Goal: Task Accomplishment & Management: Manage account settings

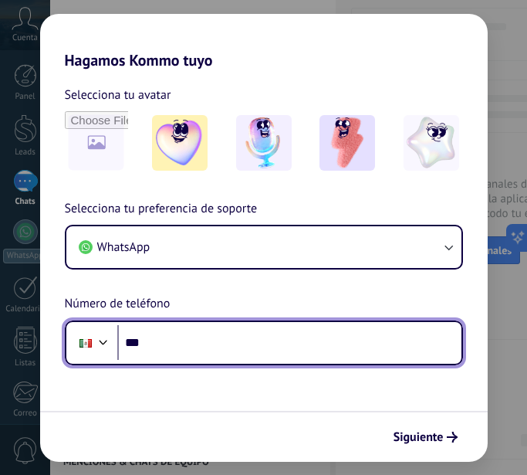
click at [250, 350] on input "***" at bounding box center [289, 343] width 344 height 36
type input "**********"
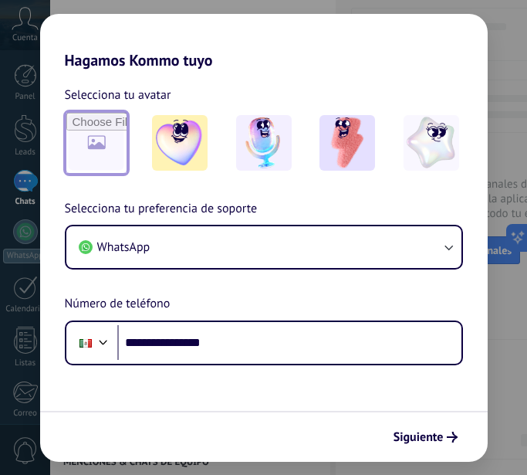
click at [100, 141] on input "file" at bounding box center [96, 143] width 60 height 60
type input "**********"
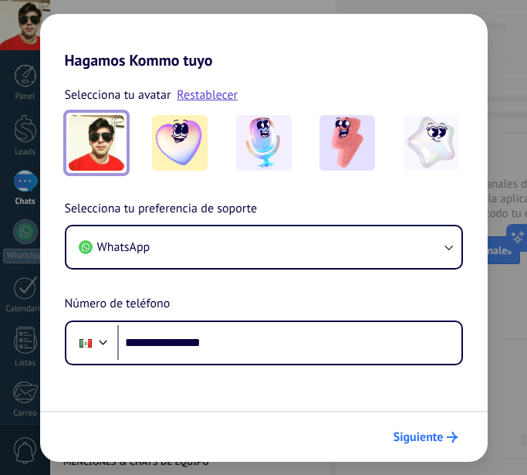
click at [417, 437] on span "Siguiente" at bounding box center [419, 436] width 50 height 11
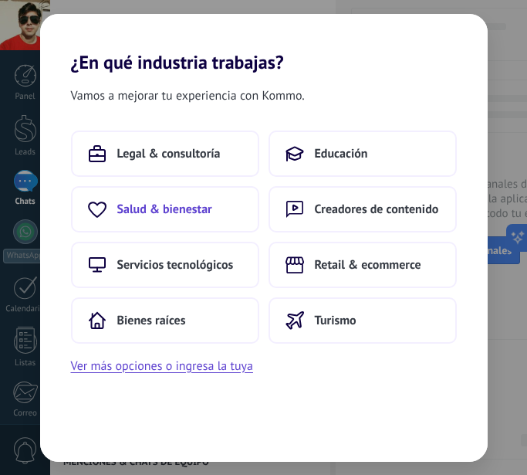
click at [208, 205] on span "Salud & bienestar" at bounding box center [164, 208] width 95 height 15
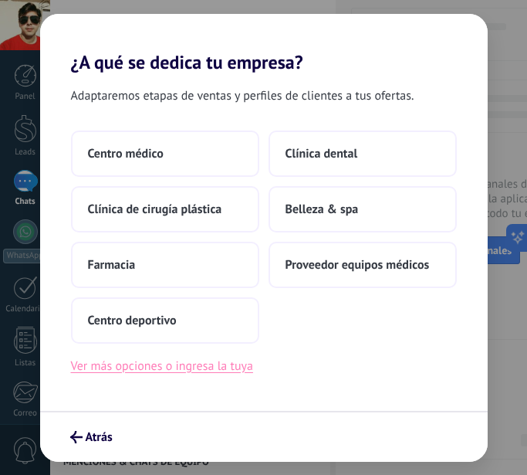
click at [186, 365] on button "Ver más opciones o ingresa la tuya" at bounding box center [162, 366] width 182 height 20
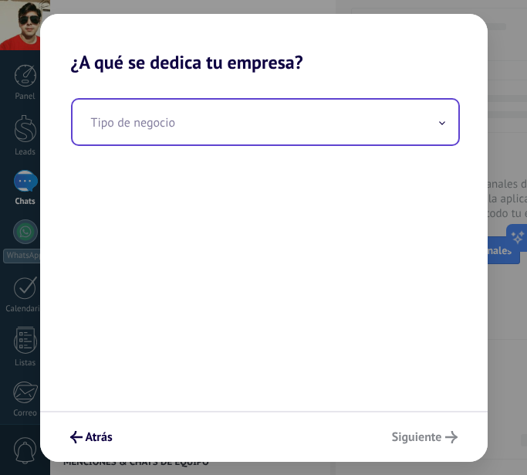
click at [318, 122] on input "text" at bounding box center [266, 122] width 386 height 45
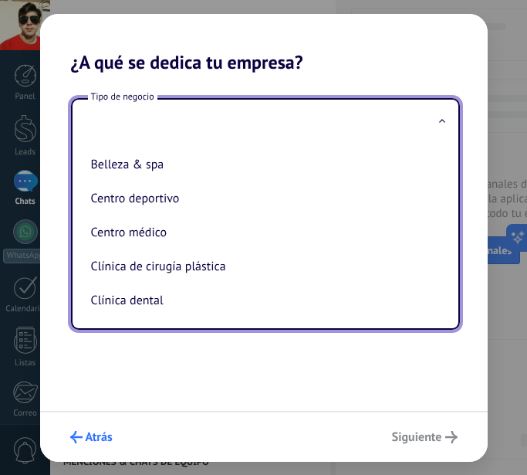
click at [97, 436] on span "Atrás" at bounding box center [99, 436] width 27 height 11
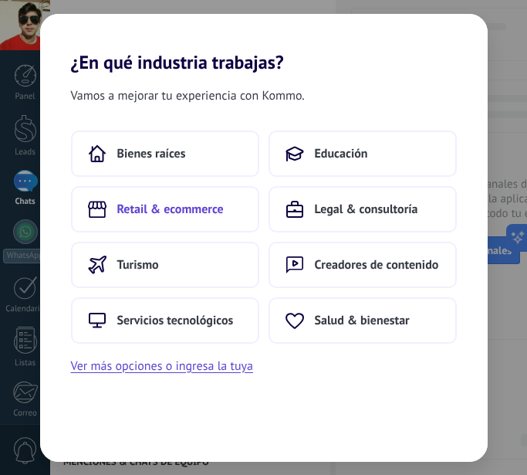
click at [173, 208] on span "Retail & ecommerce" at bounding box center [170, 208] width 107 height 15
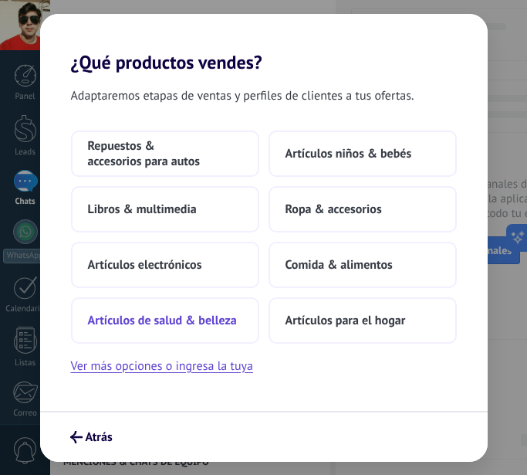
click at [216, 321] on span "Artículos de salud & belleza" at bounding box center [162, 320] width 149 height 15
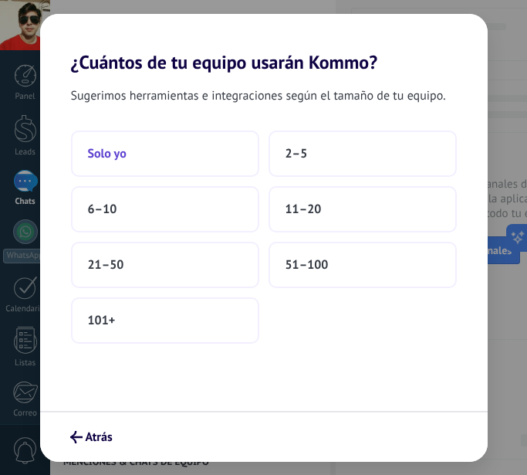
click at [205, 157] on button "Solo yo" at bounding box center [165, 153] width 188 height 46
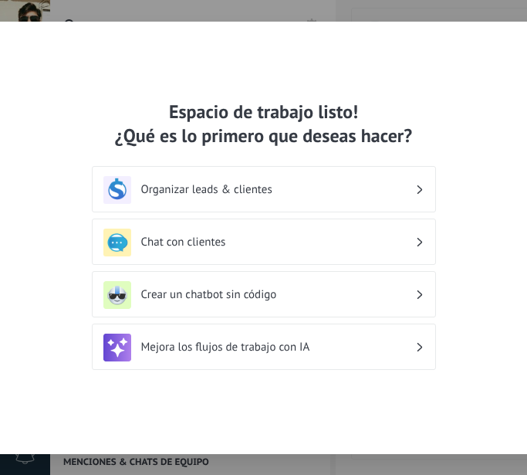
click at [423, 186] on div "Organizar leads & clientes" at bounding box center [263, 190] width 321 height 28
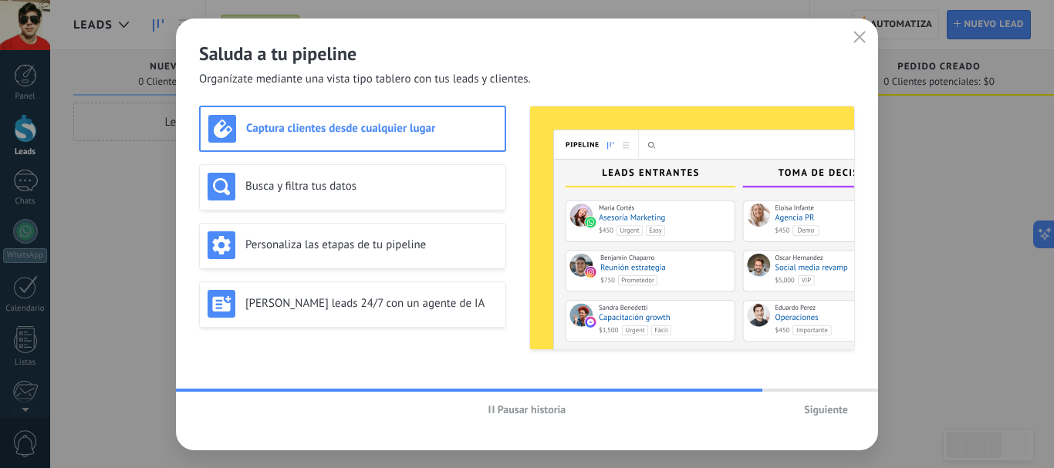
click at [526, 415] on span "Siguiente" at bounding box center [826, 409] width 44 height 11
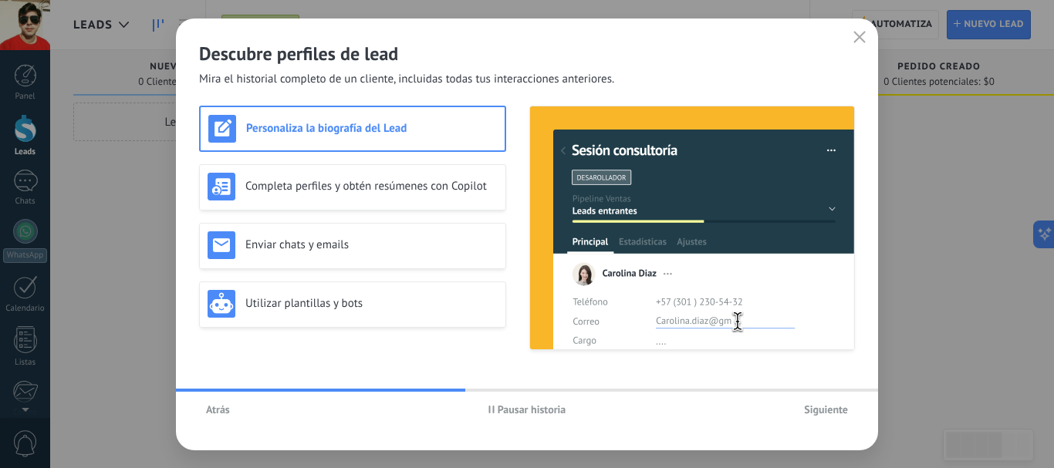
click at [526, 407] on span "Siguiente" at bounding box center [826, 409] width 44 height 11
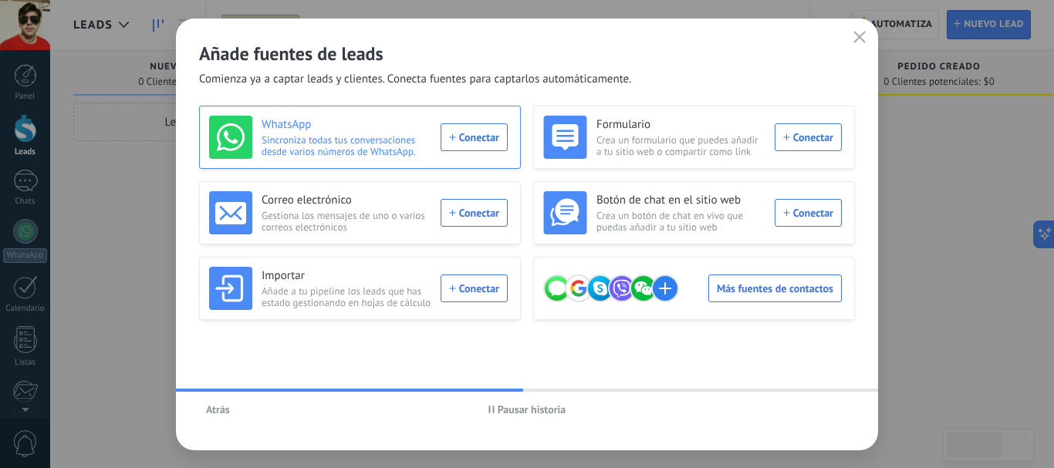
click at [490, 144] on div "WhatsApp Sincroniza todas tus conversaciones desde varios números de WhatsApp. …" at bounding box center [358, 137] width 299 height 43
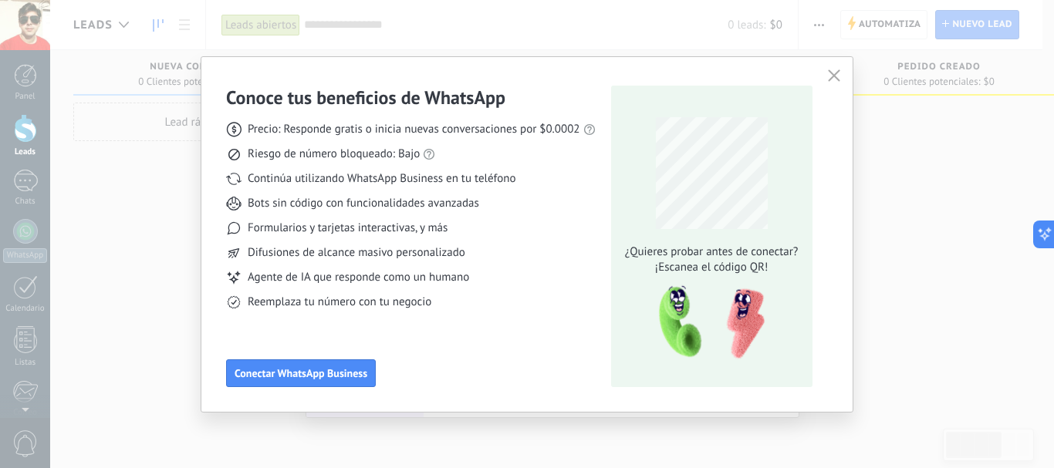
click at [526, 76] on use "button" at bounding box center [834, 75] width 12 height 12
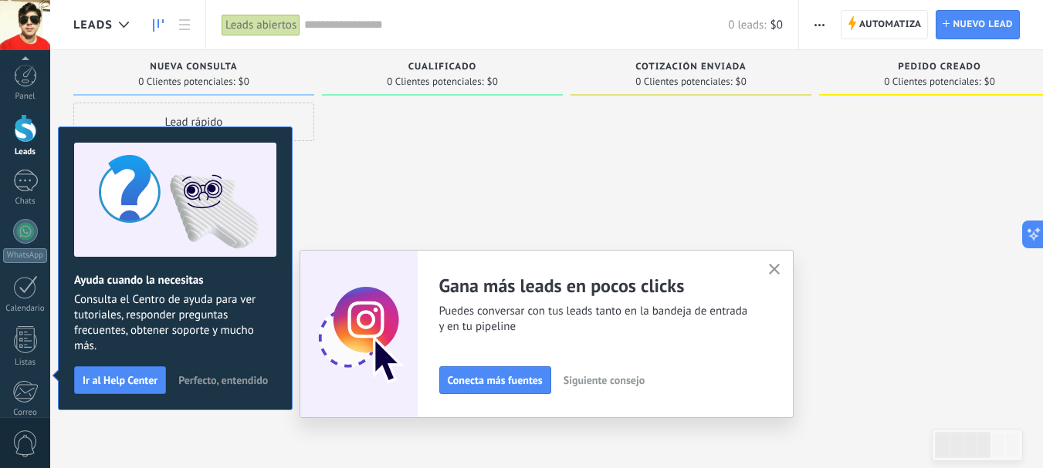
scroll to position [174, 0]
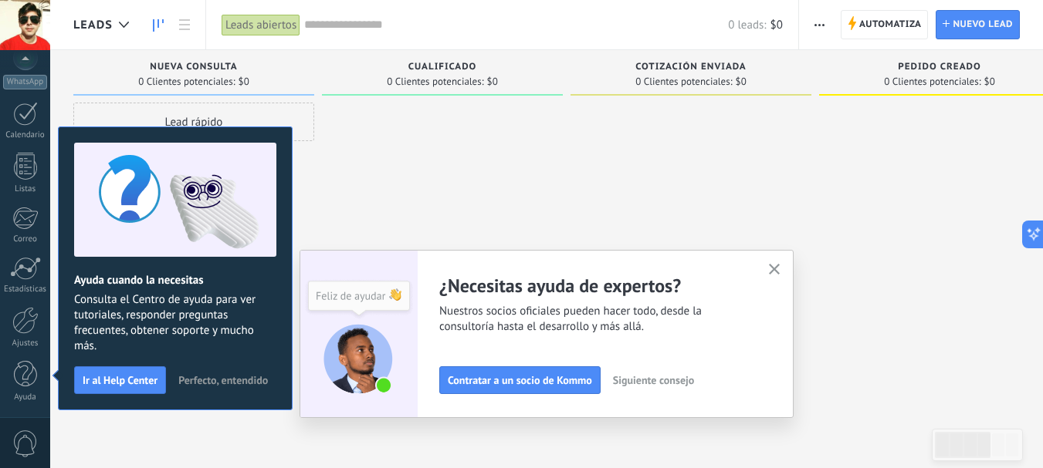
click at [239, 379] on span "Perfecto, entendido" at bounding box center [223, 380] width 90 height 11
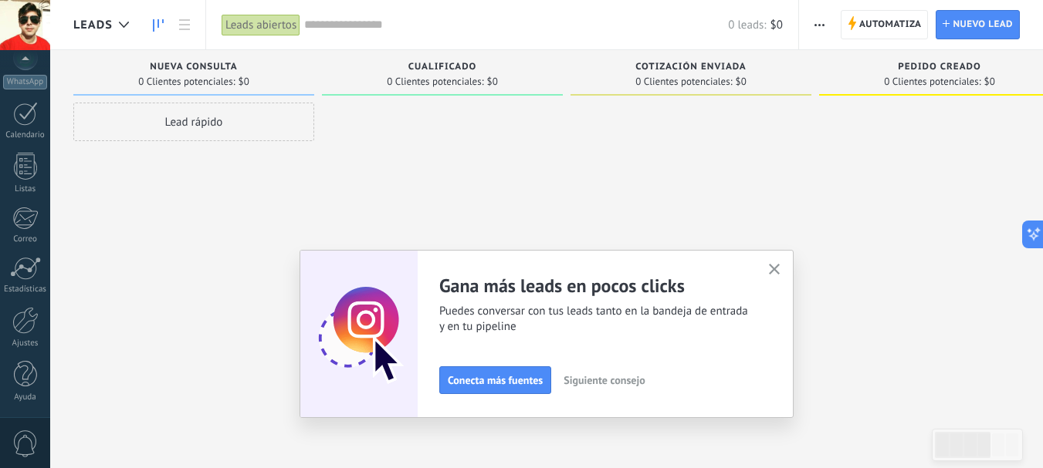
click at [526, 221] on div at bounding box center [690, 236] width 241 height 267
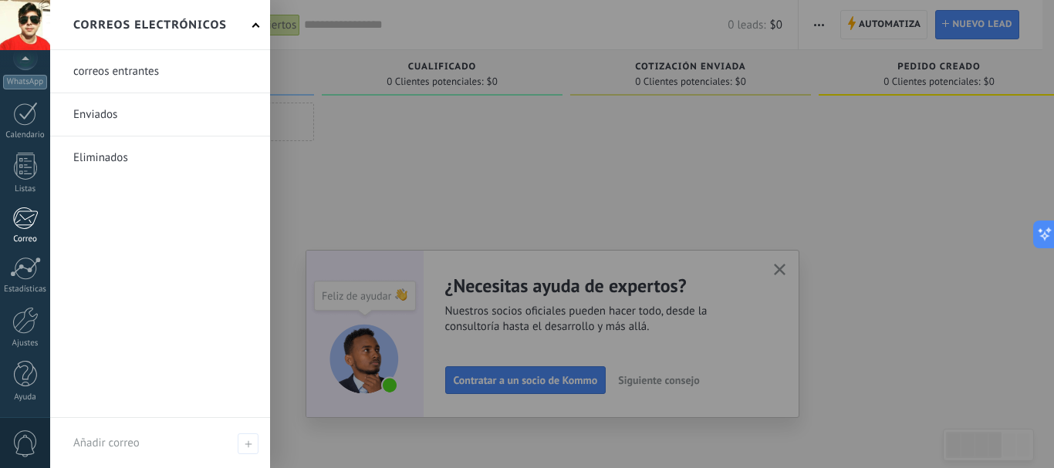
click at [30, 221] on div at bounding box center [24, 218] width 25 height 23
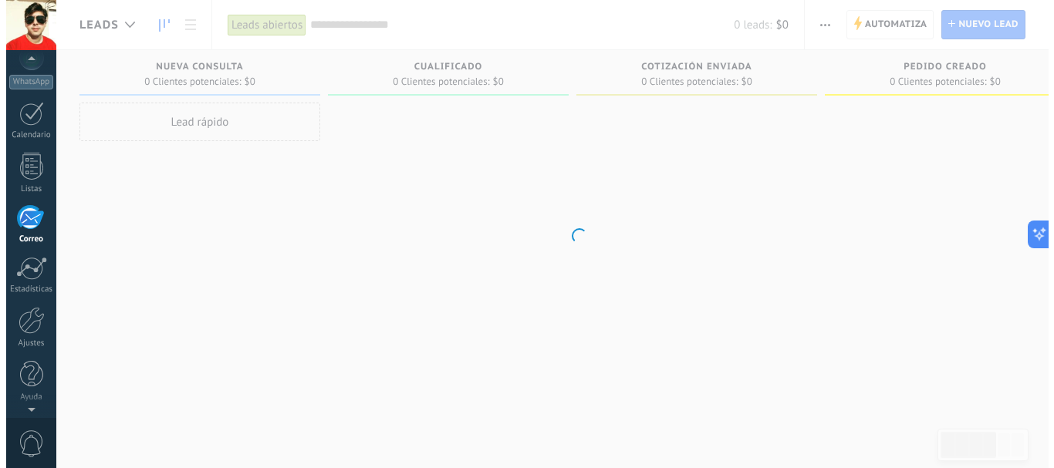
scroll to position [150, 0]
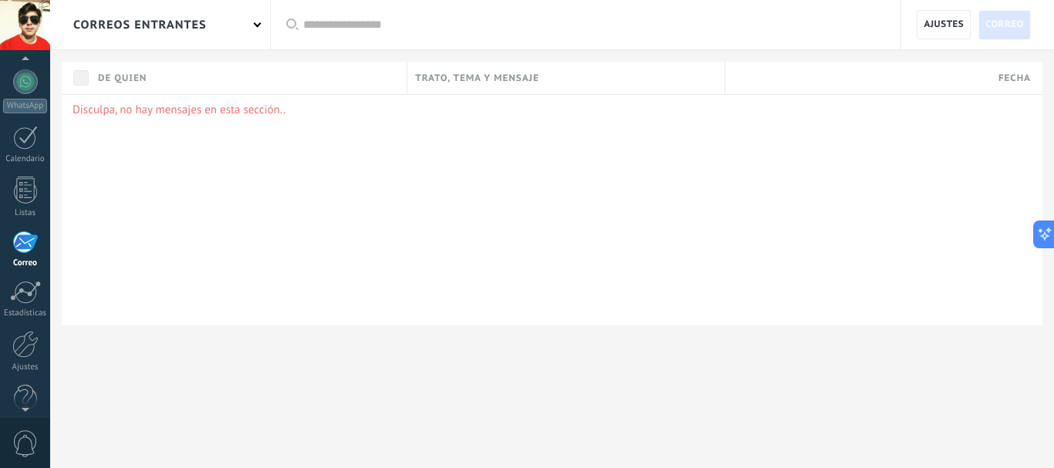
click at [252, 25] on div "correos entrantes" at bounding box center [160, 24] width 220 height 49
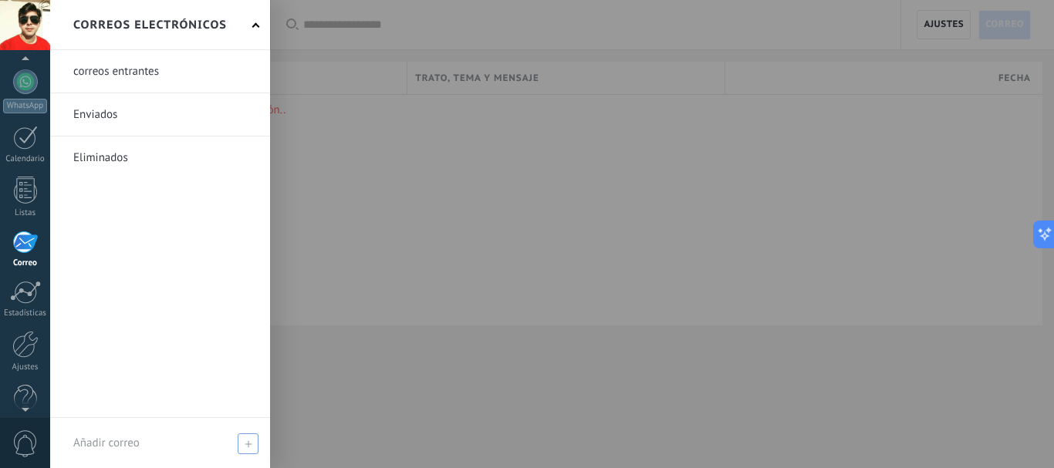
click at [255, 444] on span at bounding box center [248, 444] width 21 height 21
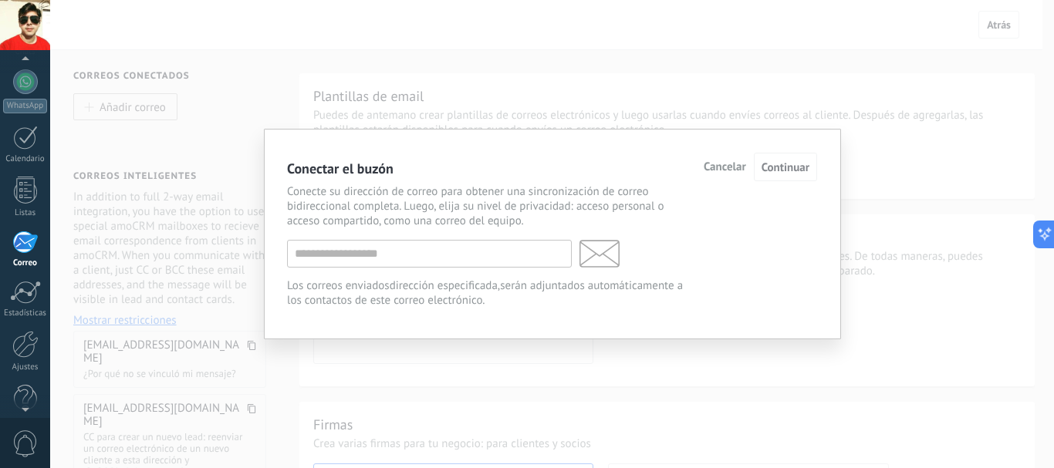
scroll to position [273, 0]
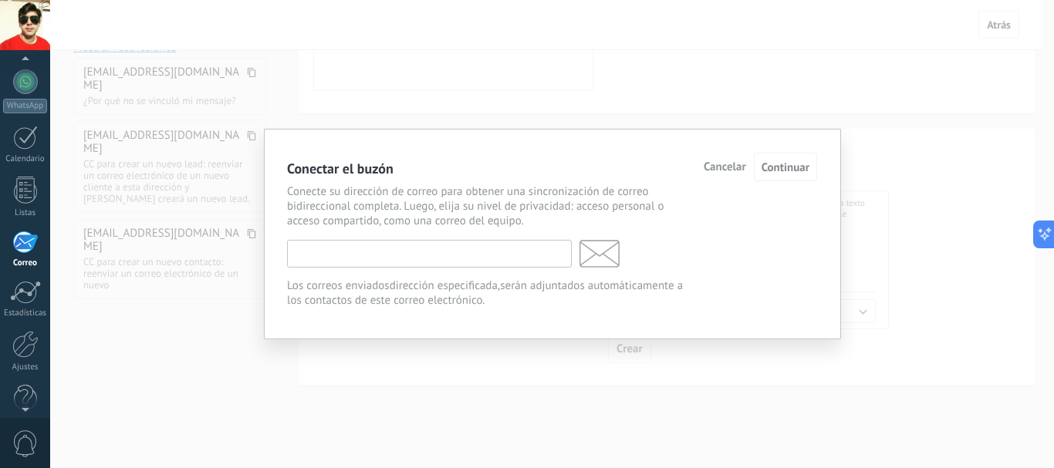
click at [499, 249] on input "text" at bounding box center [429, 254] width 285 height 28
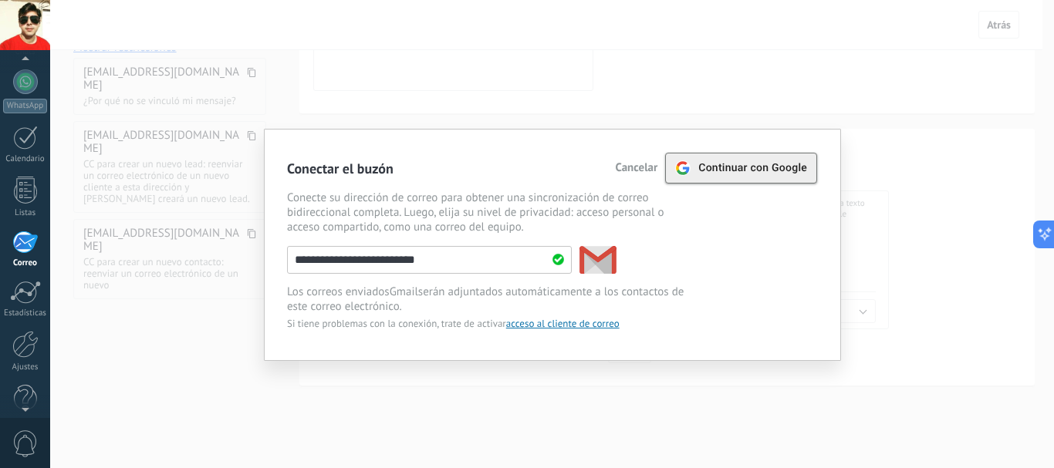
type input "**********"
click at [526, 171] on span "Continuar con Google" at bounding box center [752, 168] width 109 height 12
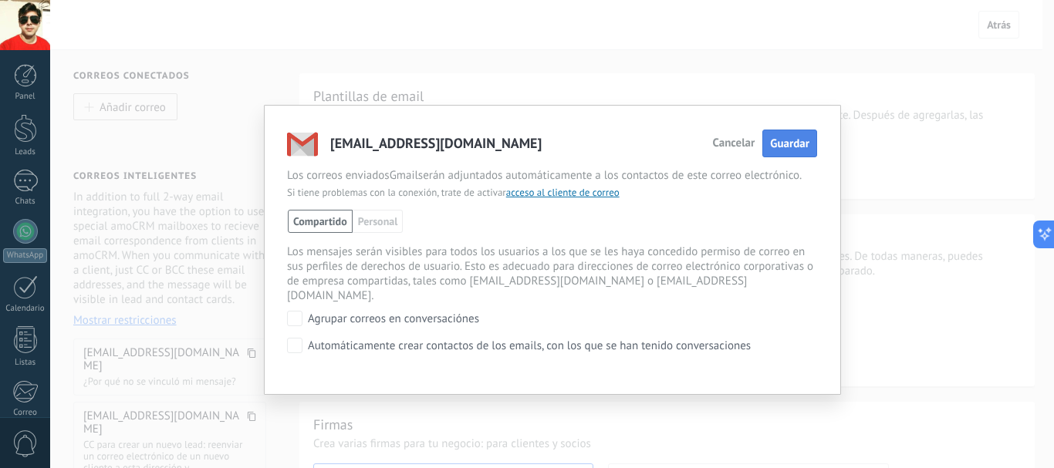
click at [786, 146] on span "Guardar" at bounding box center [789, 144] width 39 height 15
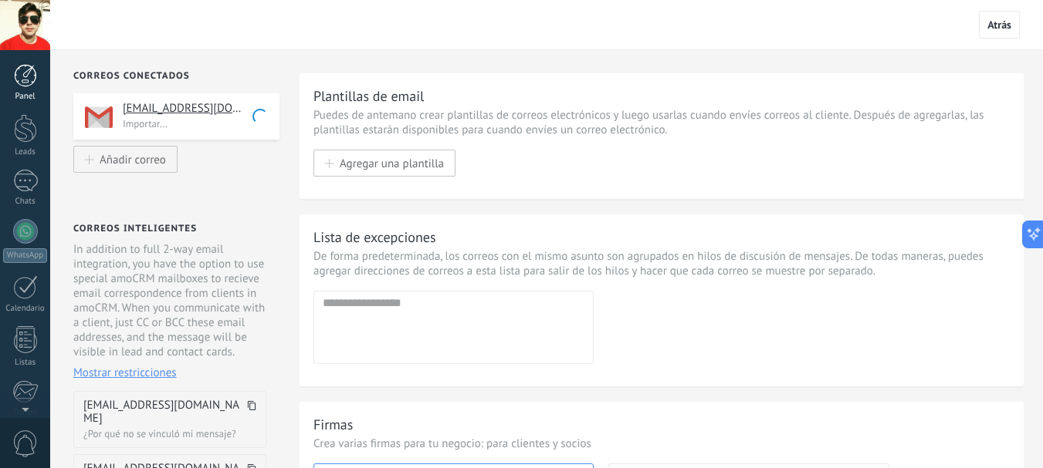
click at [29, 81] on div at bounding box center [25, 75] width 23 height 23
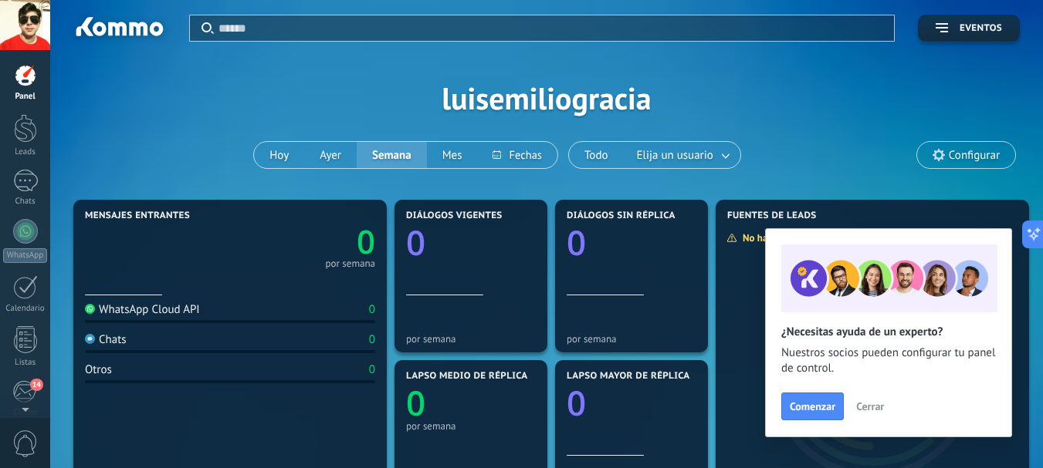
click at [863, 409] on span "Cerrar" at bounding box center [870, 406] width 28 height 11
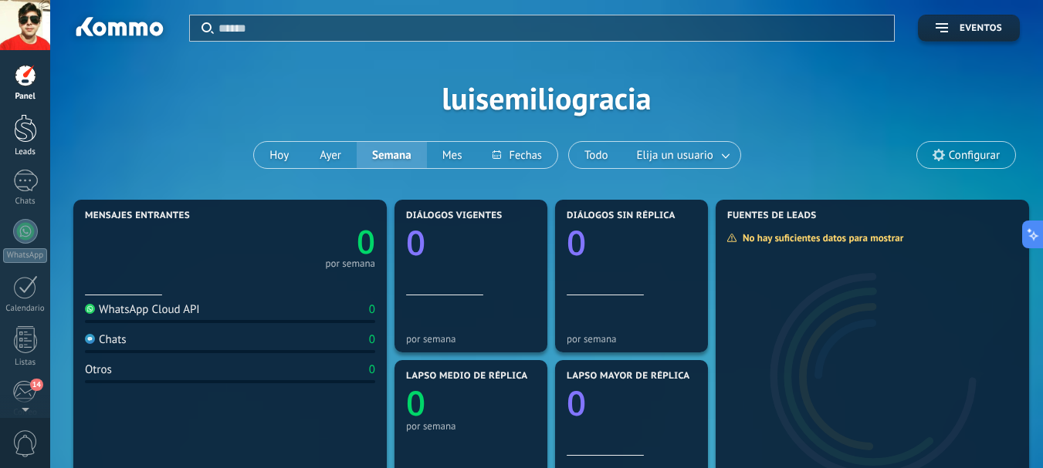
click at [39, 125] on link "Leads" at bounding box center [25, 135] width 50 height 43
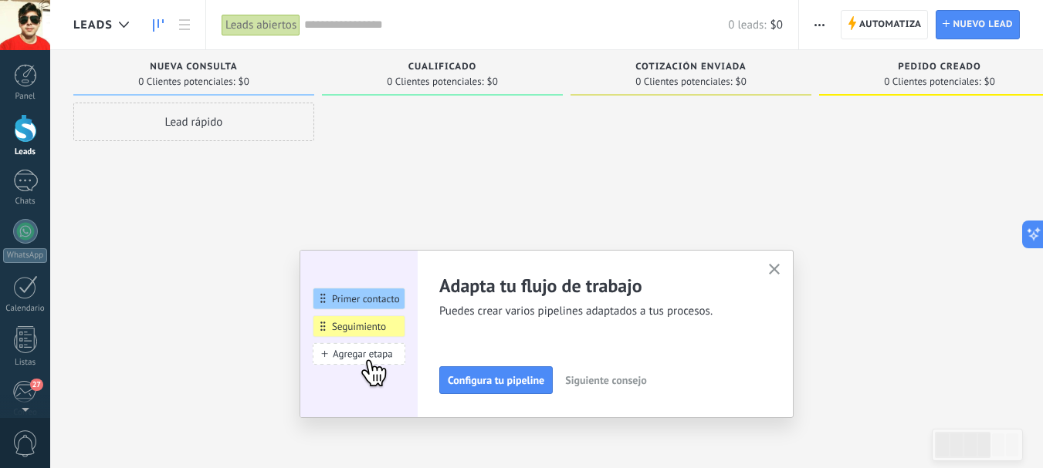
click at [779, 271] on use "button" at bounding box center [775, 270] width 12 height 12
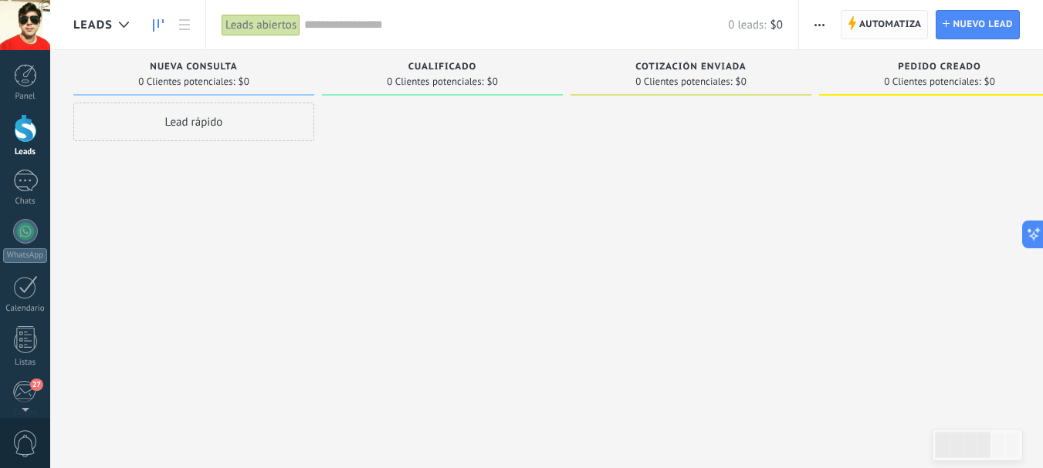
click at [881, 26] on span "Automatiza" at bounding box center [890, 25] width 63 height 28
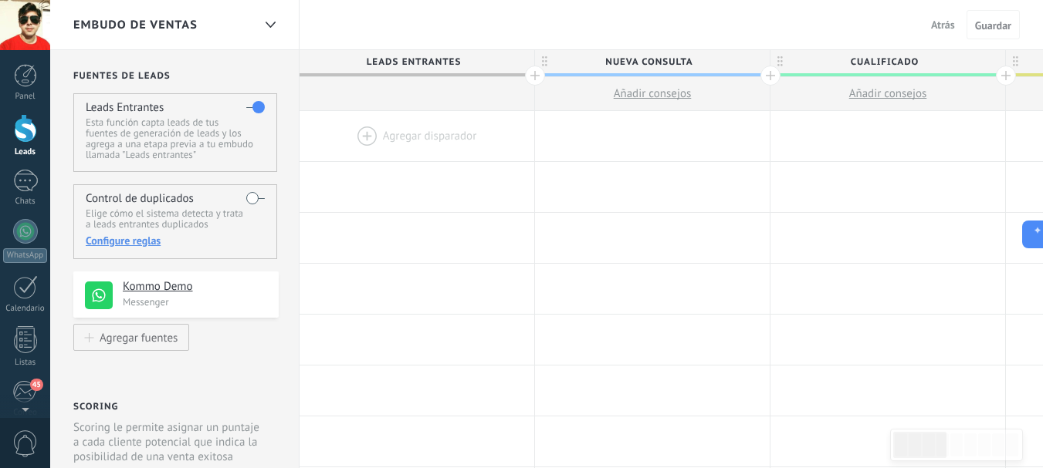
click at [935, 25] on span "Atrás" at bounding box center [943, 25] width 24 height 14
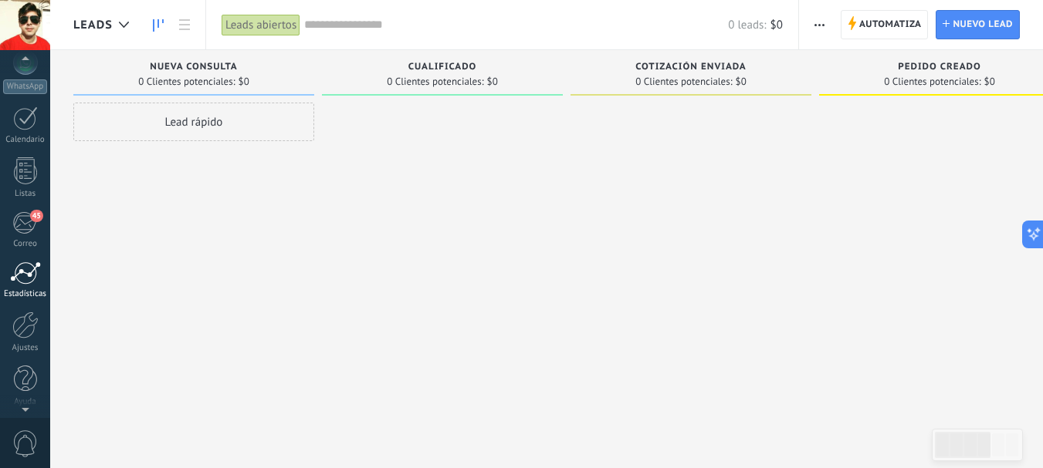
scroll to position [174, 0]
click at [25, 231] on link "45 Correo" at bounding box center [25, 226] width 50 height 38
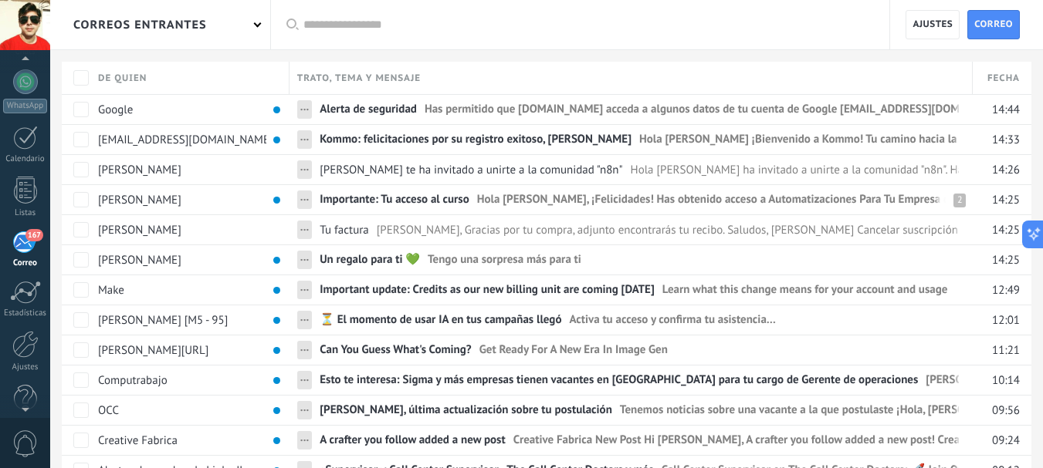
click at [29, 238] on span "167" at bounding box center [34, 235] width 18 height 12
click at [948, 28] on span "Ajustes" at bounding box center [932, 25] width 40 height 28
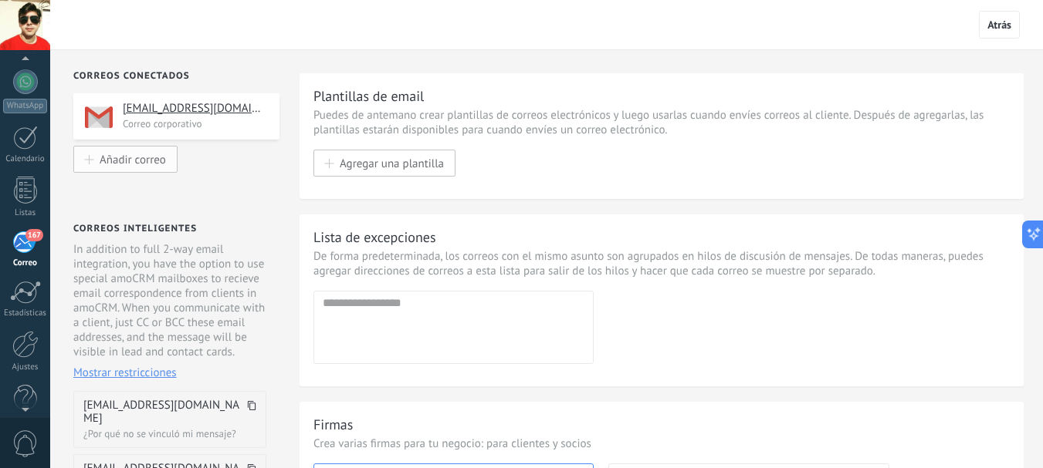
click at [135, 159] on span "Añadir correo" at bounding box center [133, 159] width 66 height 13
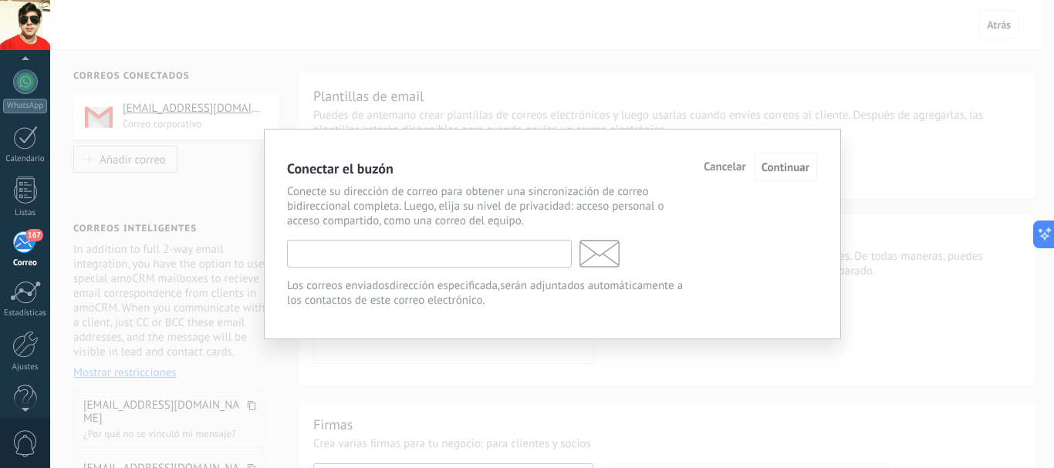
click at [407, 253] on input "text" at bounding box center [429, 254] width 285 height 28
paste input "**********"
type input "**********"
click at [790, 167] on span "Continuar" at bounding box center [786, 168] width 48 height 15
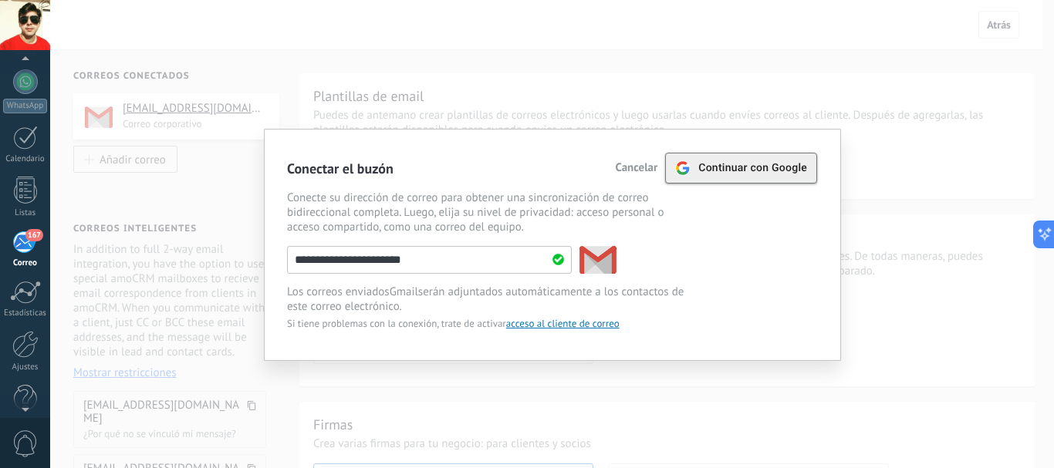
click at [783, 171] on span "Continuar con Google" at bounding box center [752, 168] width 109 height 12
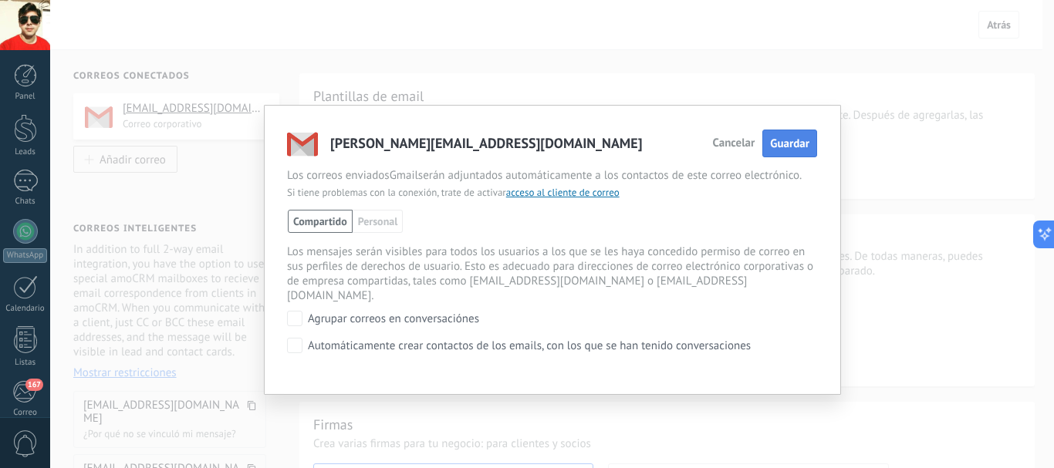
click at [806, 147] on span "Guardar" at bounding box center [789, 144] width 39 height 15
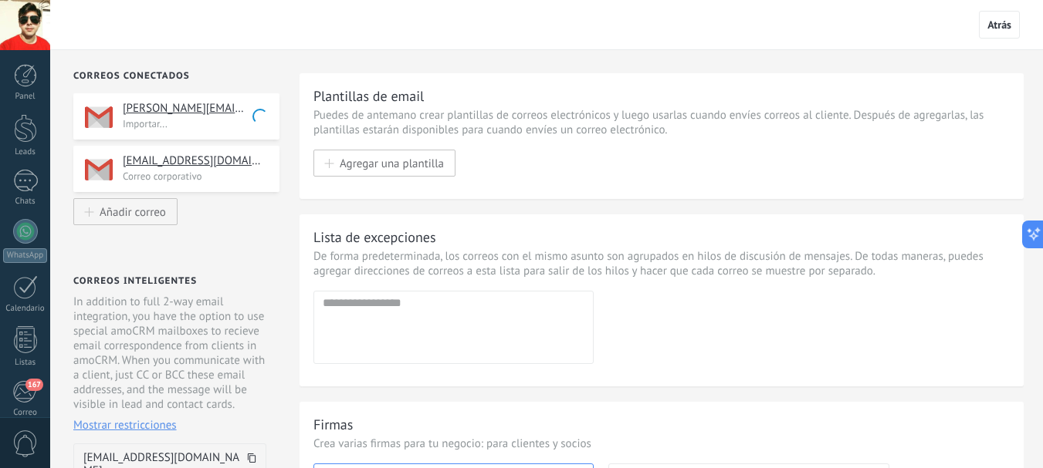
click at [195, 181] on p "Correo corporativo" at bounding box center [196, 176] width 147 height 13
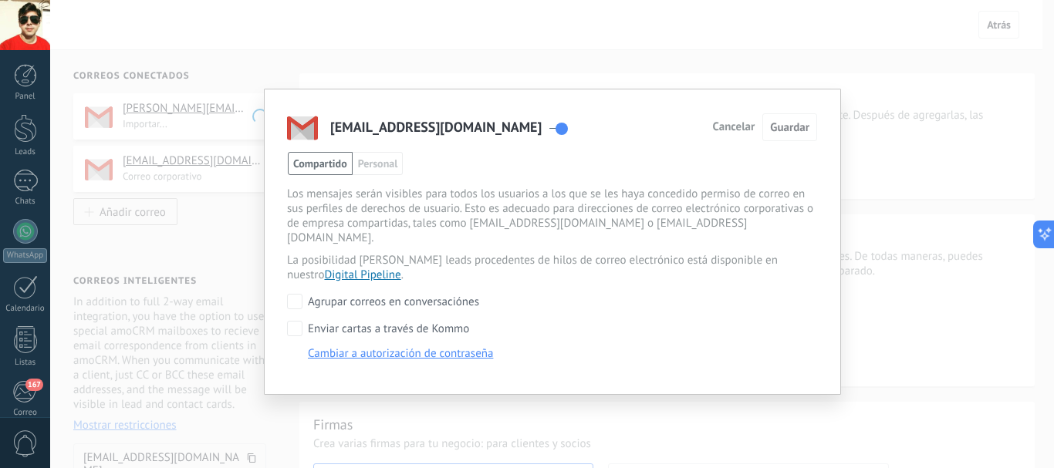
click at [739, 133] on span "Cancelar" at bounding box center [733, 127] width 42 height 11
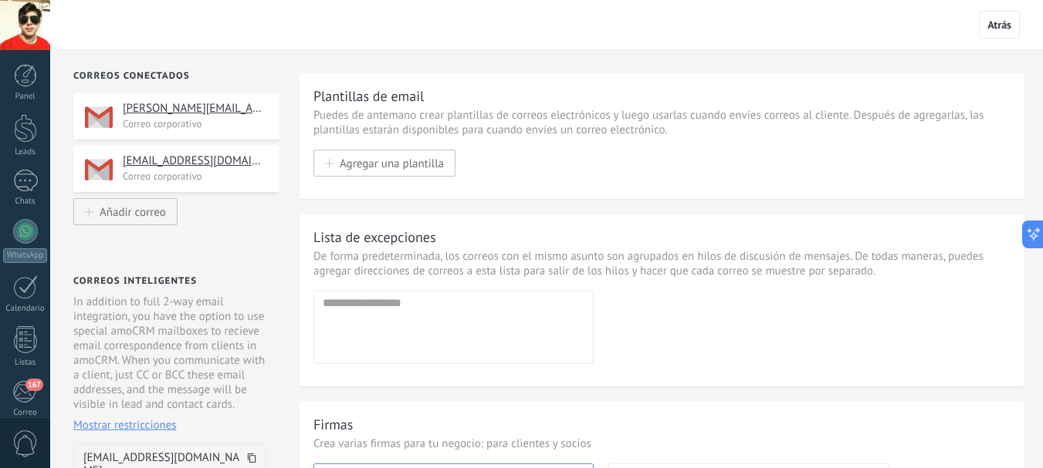
click at [239, 183] on div "[EMAIL_ADDRESS][DOMAIN_NAME] Correo corporativo" at bounding box center [176, 169] width 206 height 46
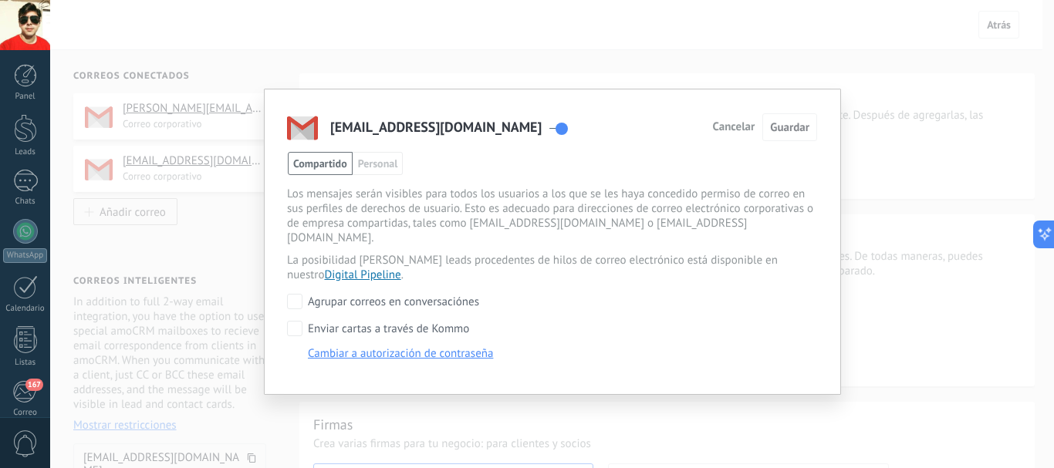
click at [239, 229] on div "luisemiliogracia@gmail.com Cancelar Guardar Compartido Personal Luis Emilio Gra…" at bounding box center [552, 234] width 1004 height 468
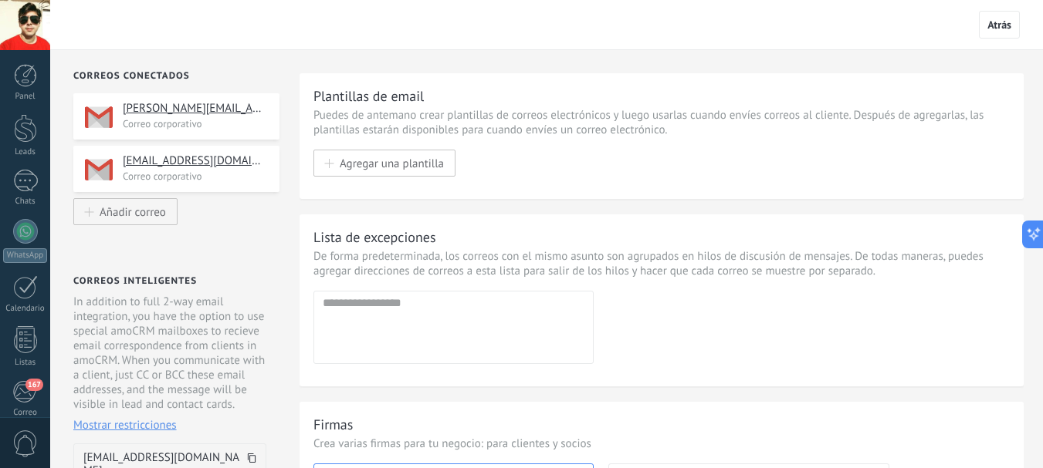
click at [254, 109] on h4 "luis.activz00@gmail.com" at bounding box center [195, 108] width 145 height 15
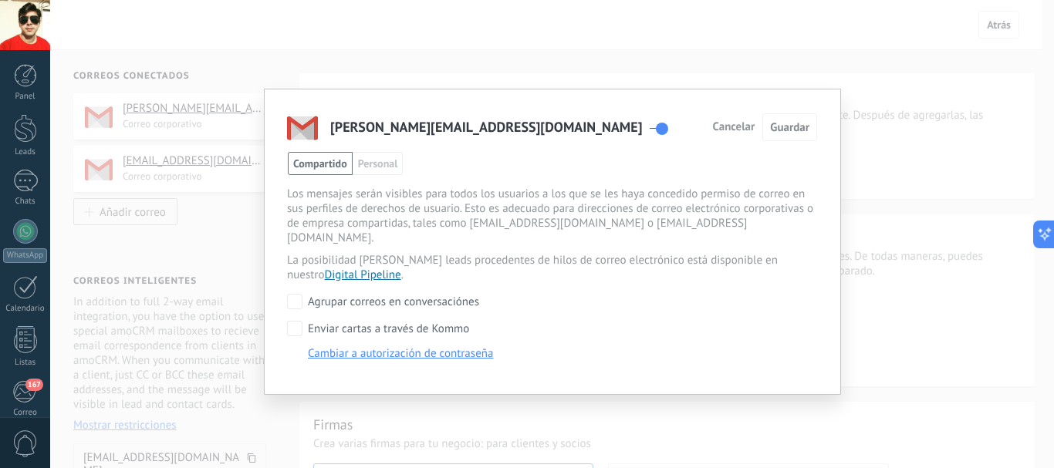
click at [732, 132] on span "Cancelar" at bounding box center [733, 127] width 42 height 11
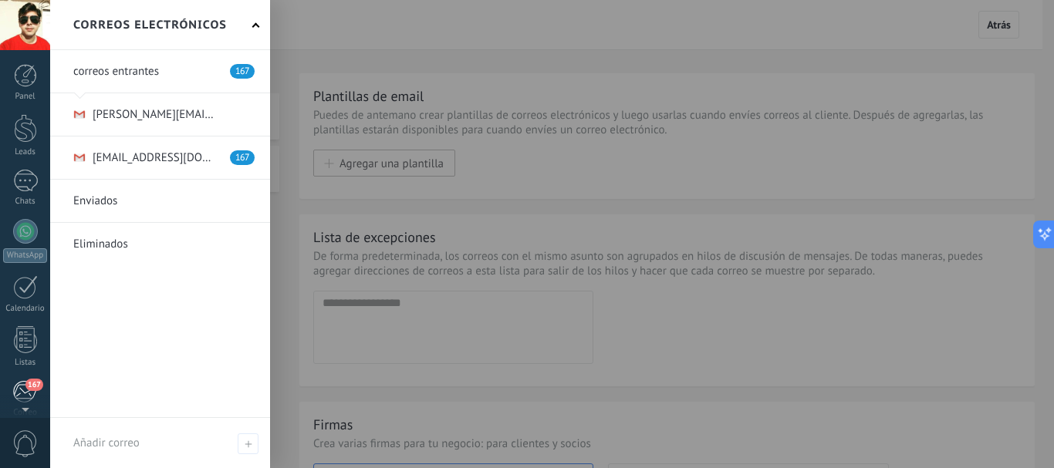
click at [22, 391] on div "167" at bounding box center [24, 391] width 25 height 23
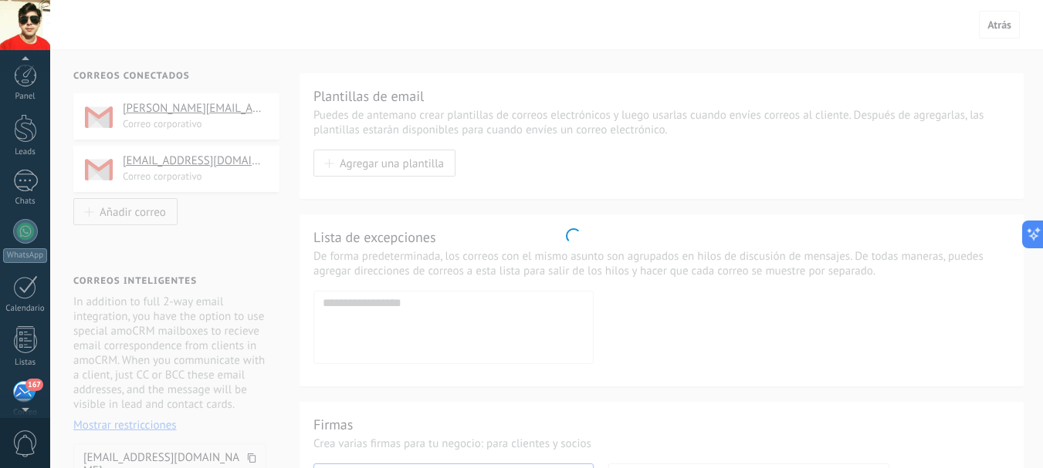
scroll to position [150, 0]
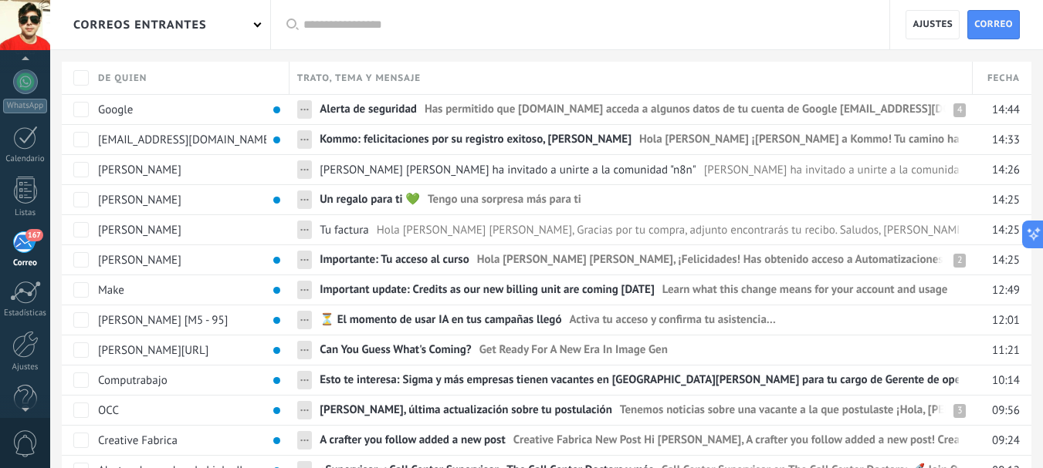
click at [232, 21] on div "correos entrantes" at bounding box center [160, 24] width 220 height 49
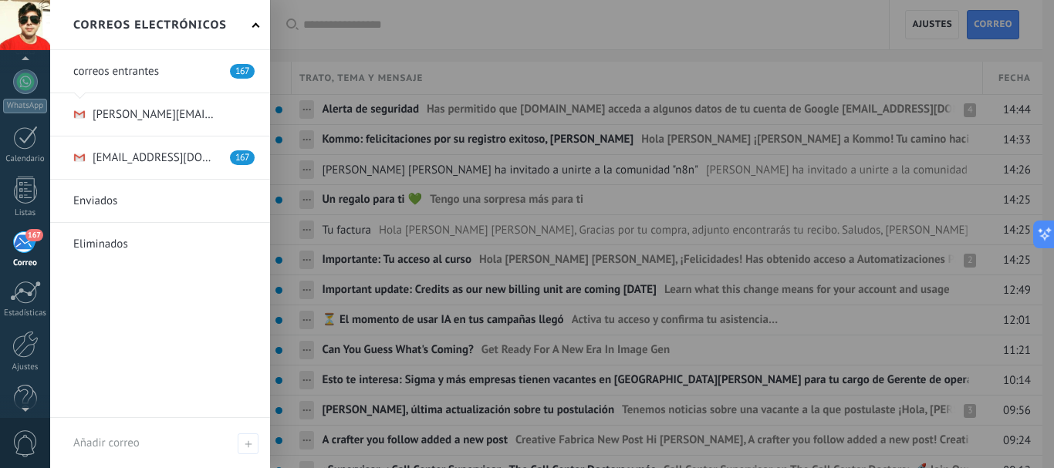
click at [203, 160] on link at bounding box center [160, 158] width 220 height 42
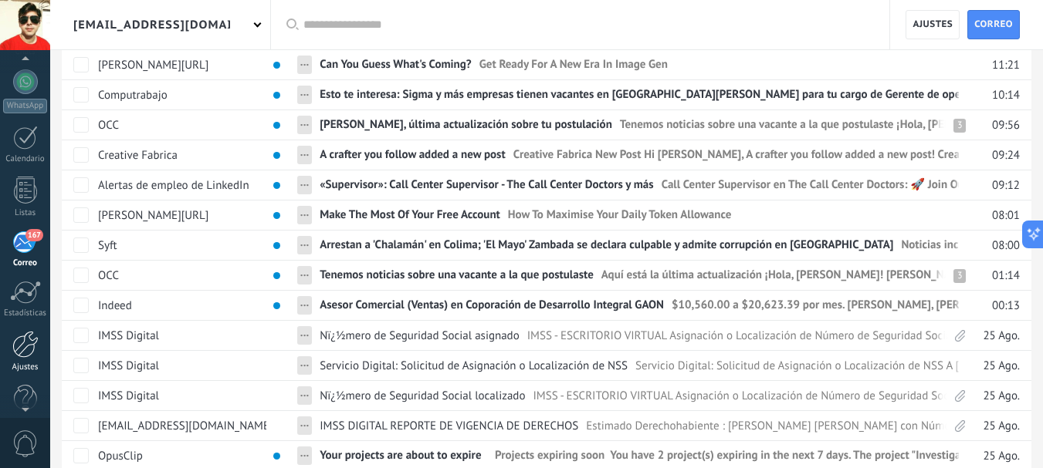
scroll to position [154, 0]
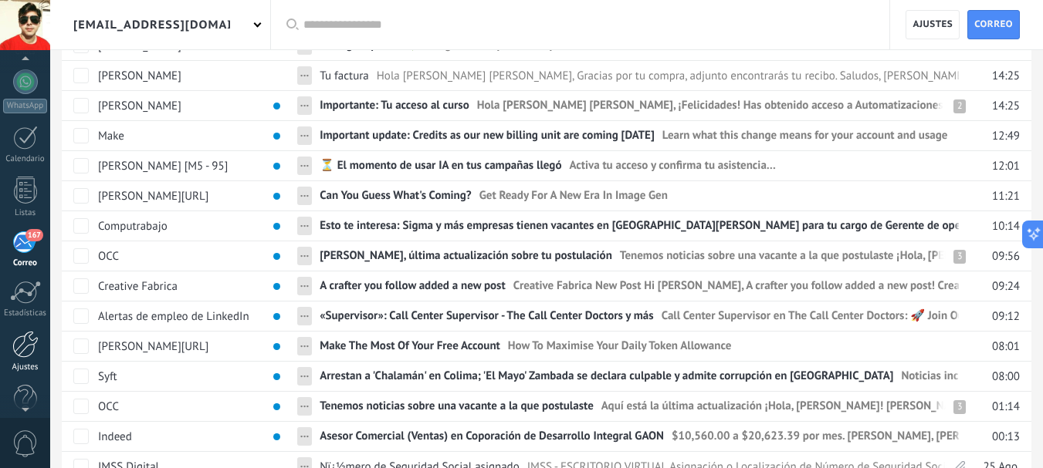
click at [27, 353] on div at bounding box center [25, 344] width 26 height 27
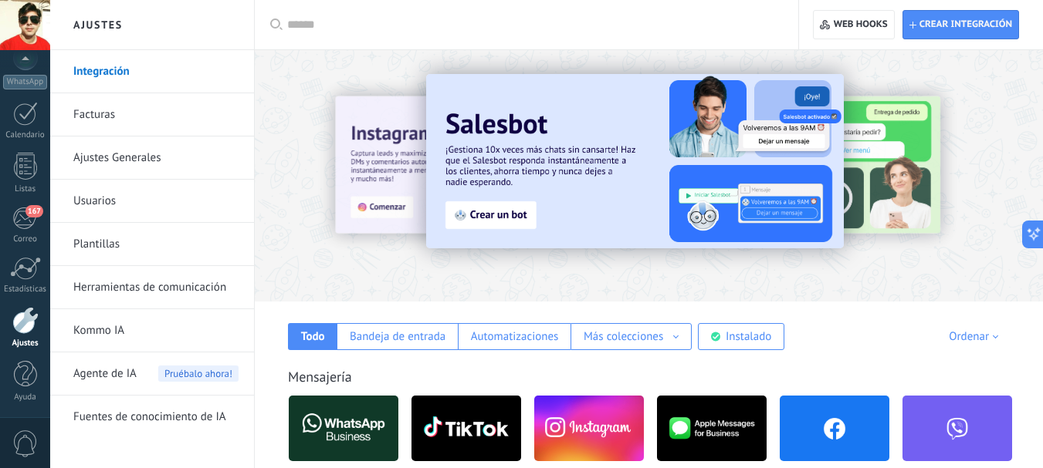
click at [147, 164] on link "Ajustes Generales" at bounding box center [155, 158] width 165 height 43
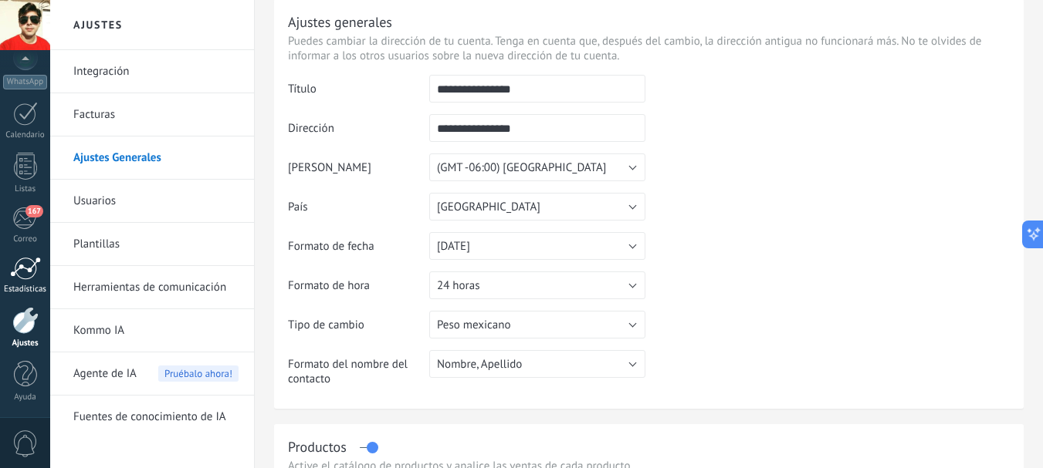
scroll to position [77, 0]
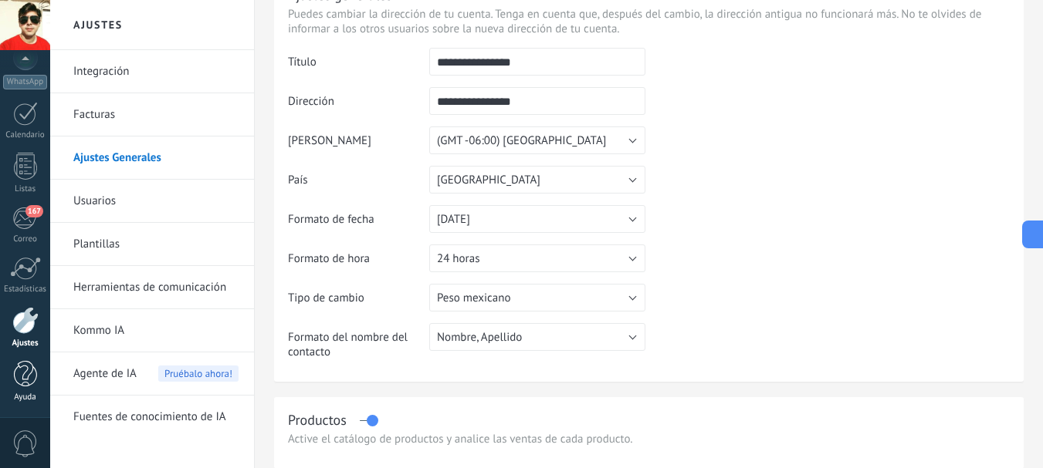
click at [30, 371] on div at bounding box center [25, 374] width 23 height 27
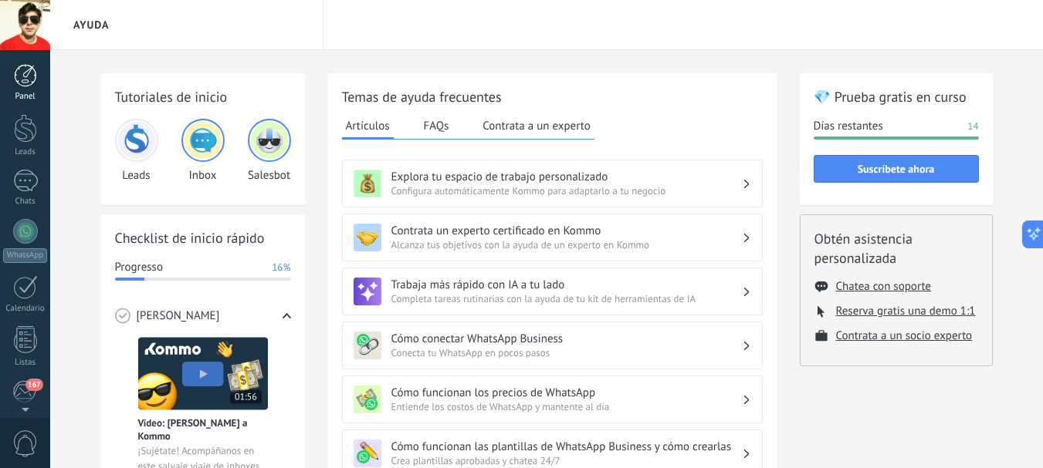
click at [24, 92] on div "Panel" at bounding box center [25, 97] width 45 height 10
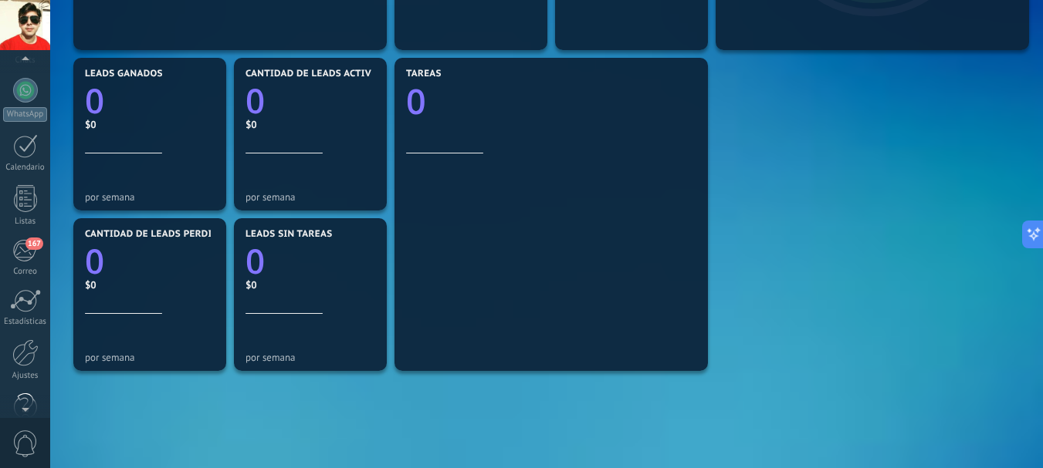
scroll to position [174, 0]
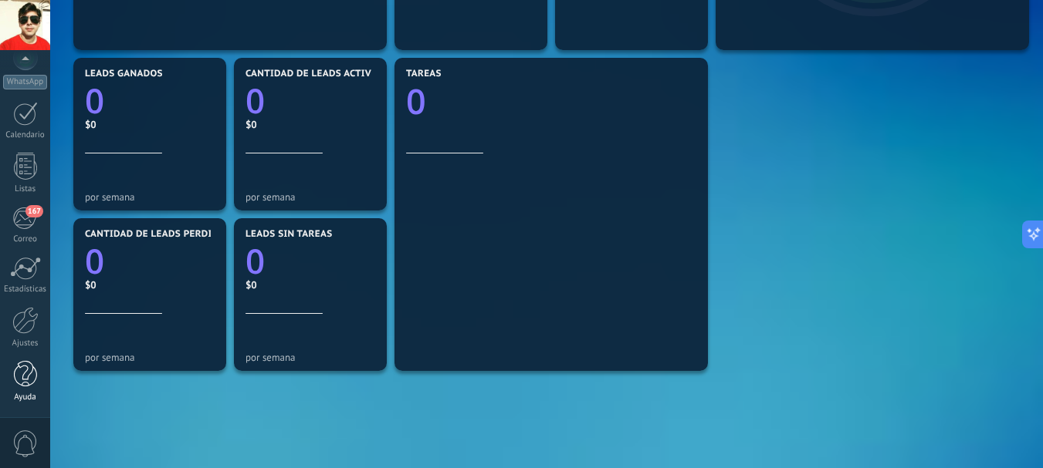
click at [24, 367] on div at bounding box center [25, 374] width 23 height 27
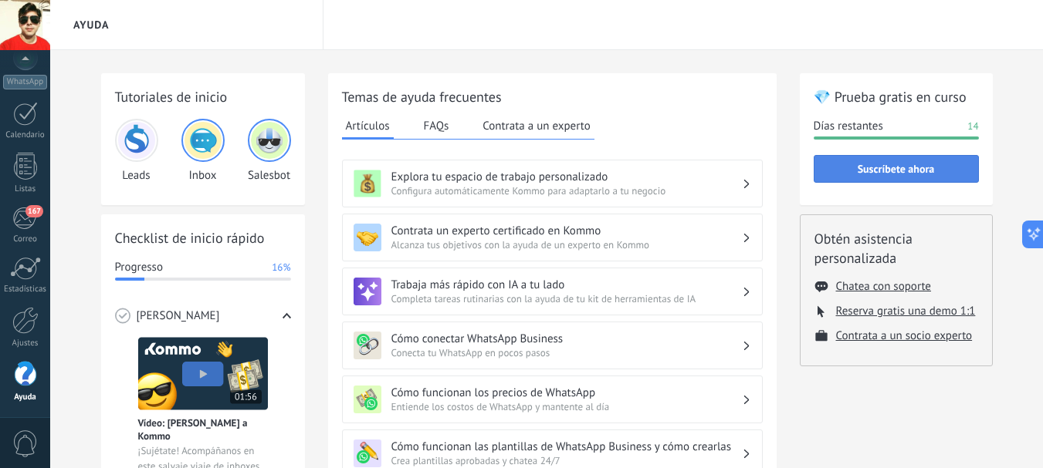
click at [920, 170] on span "Suscríbete ahora" at bounding box center [895, 169] width 77 height 11
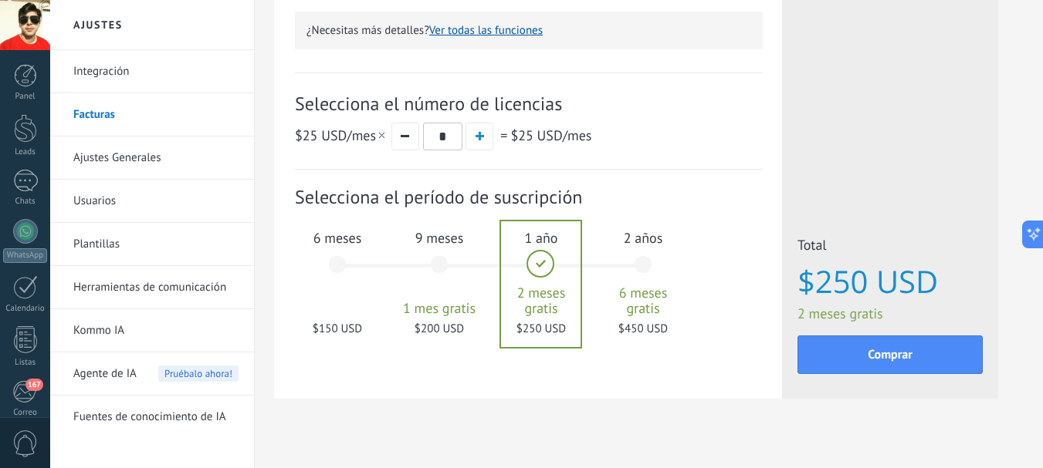
scroll to position [520, 0]
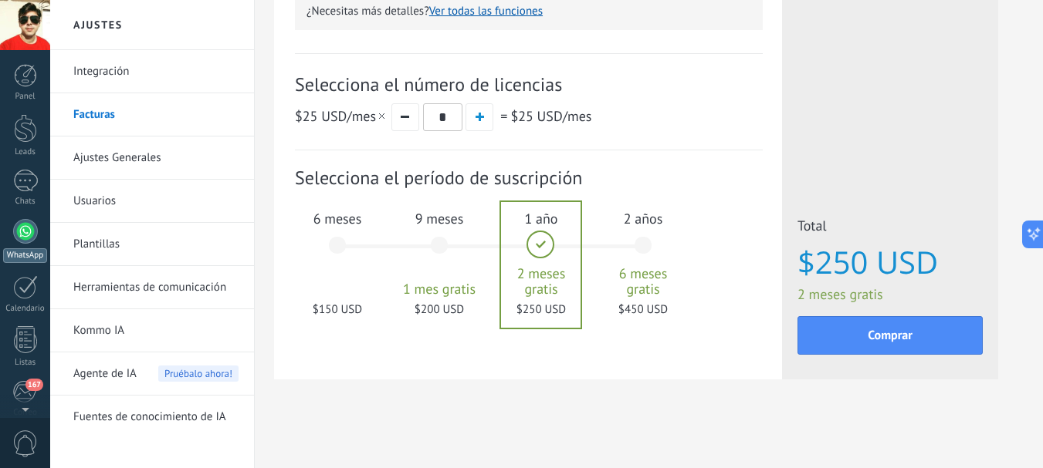
click at [28, 81] on div "Panel Leads Chats WhatsApp Clientes 167" at bounding box center [25, 328] width 50 height 528
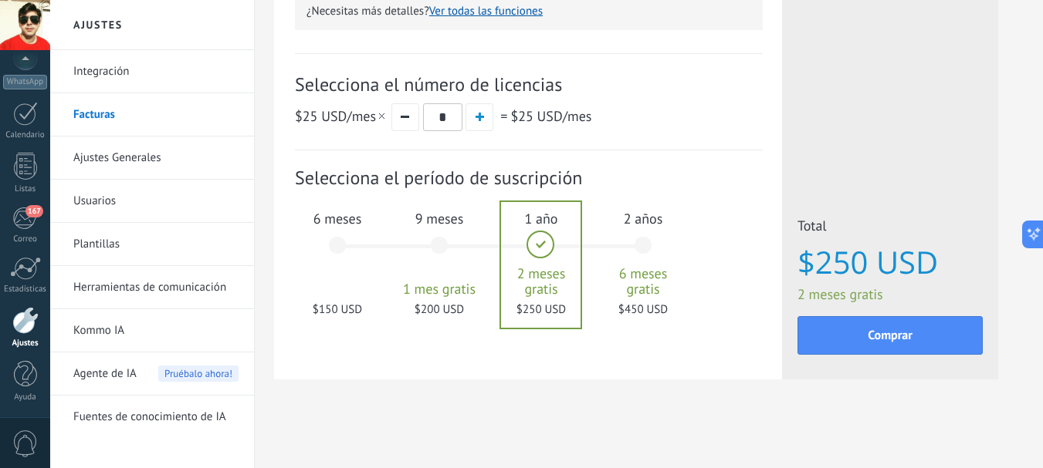
click at [29, 343] on div "Ajustes" at bounding box center [25, 344] width 45 height 10
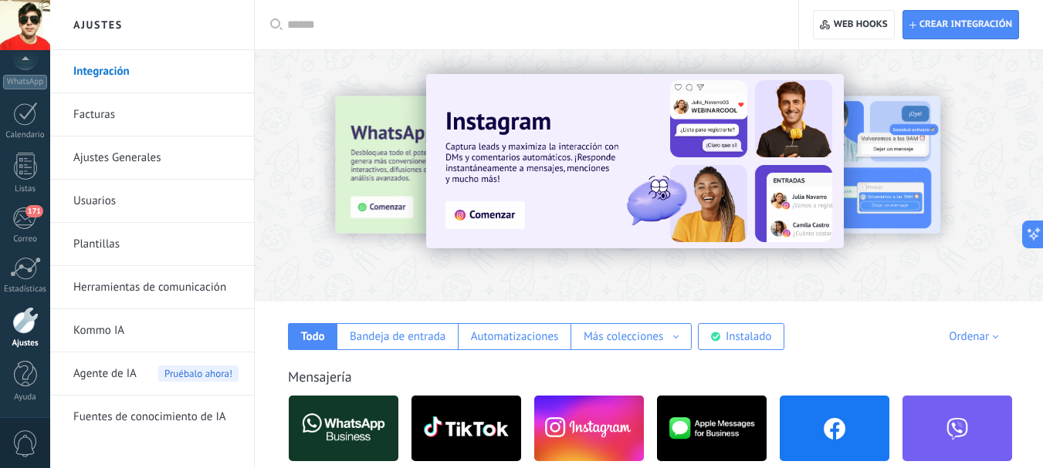
click at [114, 194] on link "Usuarios" at bounding box center [155, 201] width 165 height 43
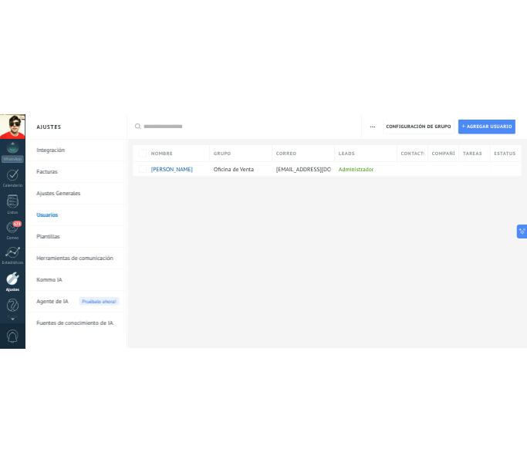
scroll to position [174, 0]
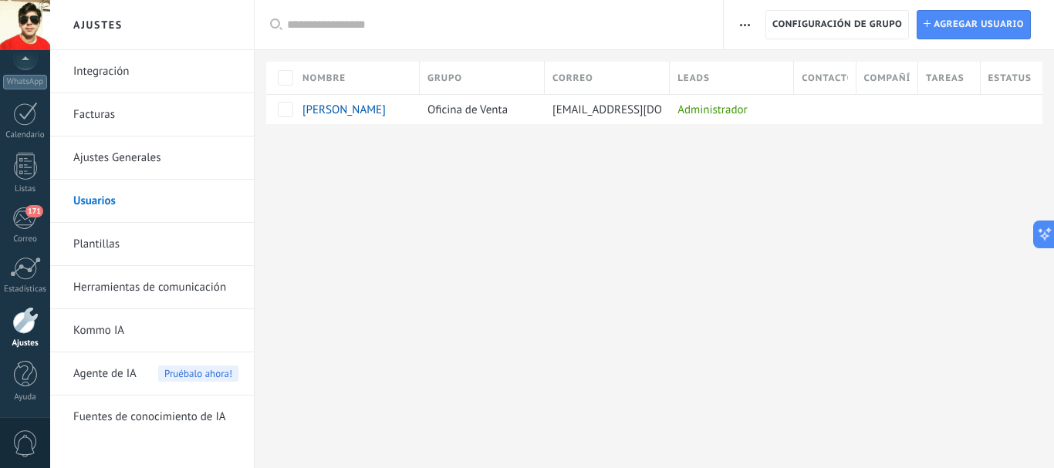
click at [806, 248] on div "Ajustes Integración Facturas Ajustes Generales Usuarios Plantillas Herramientas…" at bounding box center [552, 234] width 1004 height 468
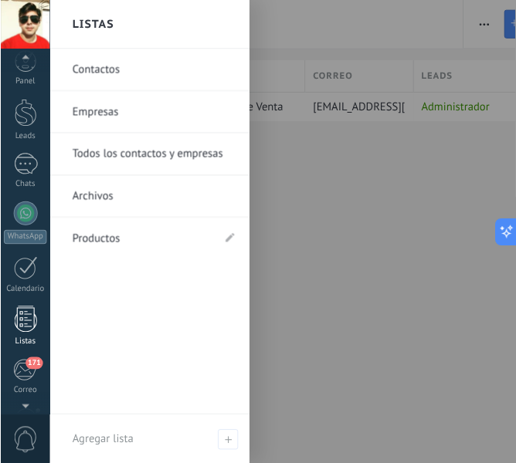
scroll to position [0, 0]
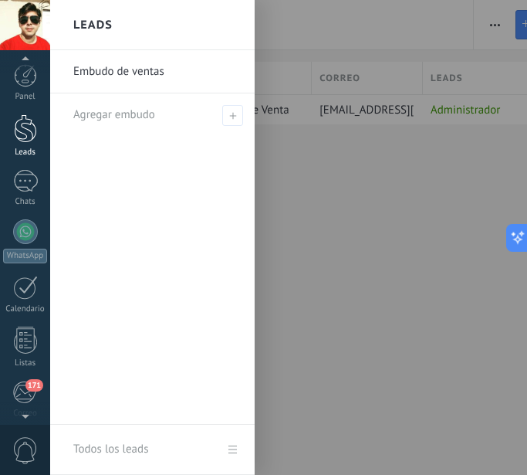
click at [24, 137] on div at bounding box center [25, 128] width 23 height 29
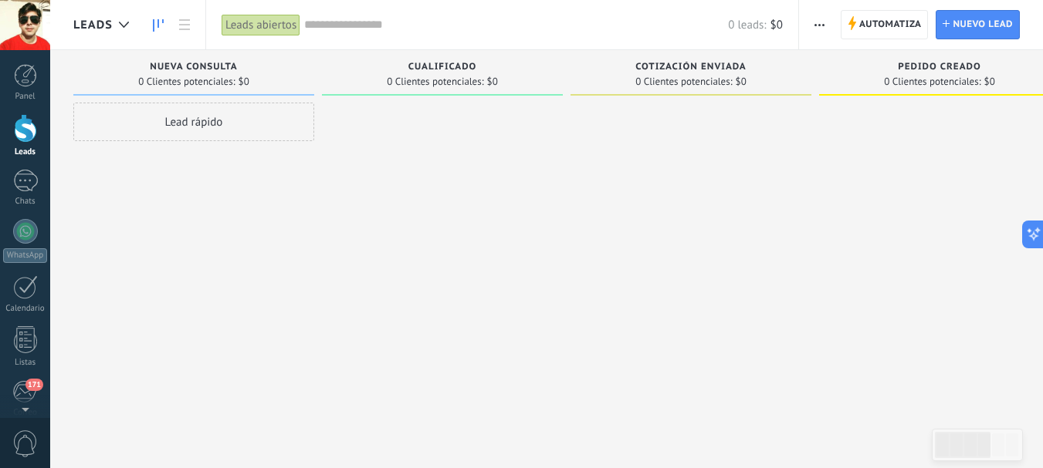
click at [828, 249] on div at bounding box center [939, 236] width 241 height 267
click at [319, 94] on div "Nueva consulta 0 Clientes potenciales: $0 Lead rápido" at bounding box center [197, 210] width 249 height 320
click at [308, 92] on div "Nueva consulta 0 Clientes potenciales: $0" at bounding box center [193, 73] width 241 height 46
click at [306, 80] on div "Nueva consulta 0 Clientes potenciales: $0" at bounding box center [193, 73] width 241 height 46
drag, startPoint x: 180, startPoint y: 73, endPoint x: 203, endPoint y: 73, distance: 23.2
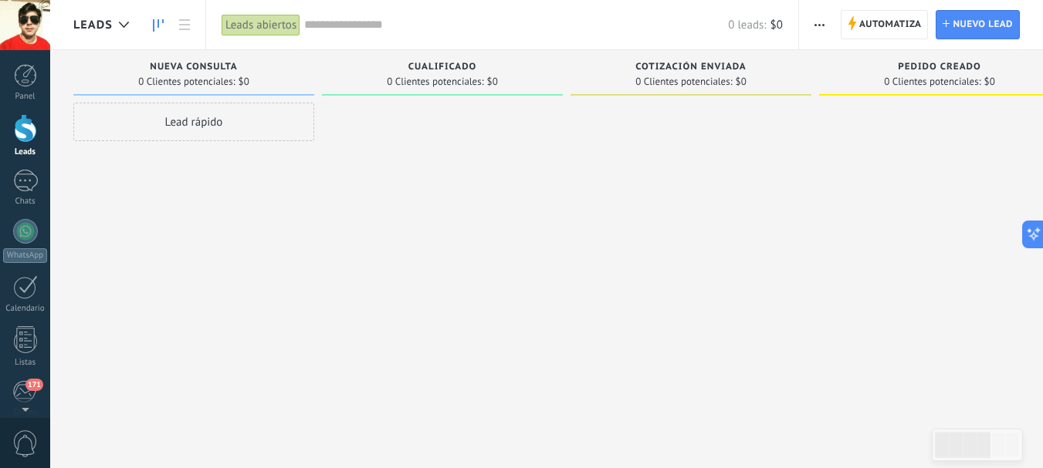
click at [201, 73] on div "Nueva consulta" at bounding box center [193, 68] width 225 height 13
click at [14, 184] on div at bounding box center [25, 181] width 25 height 22
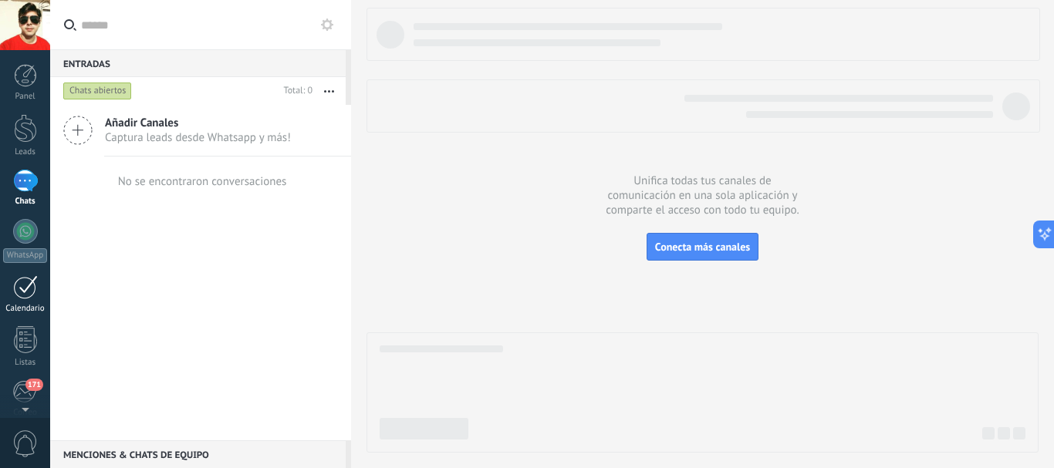
click at [29, 291] on div at bounding box center [25, 288] width 25 height 24
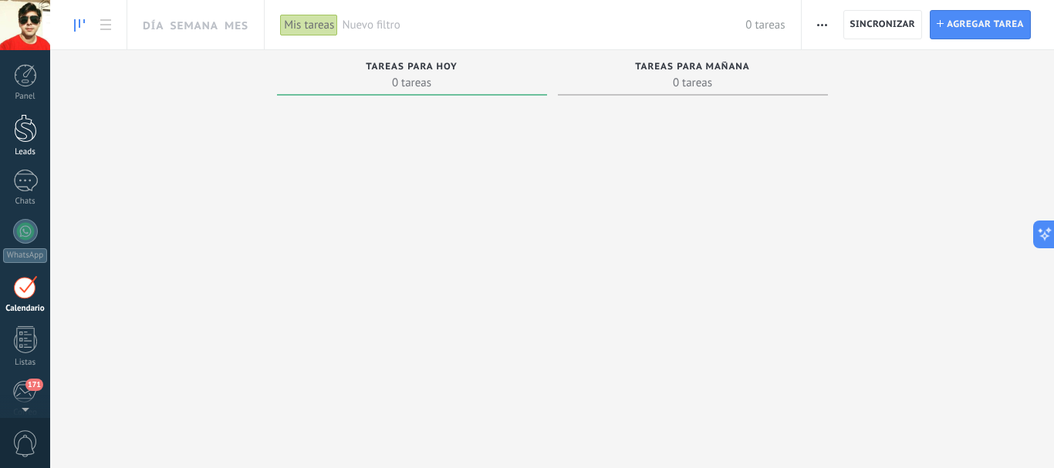
click at [33, 132] on div at bounding box center [25, 128] width 23 height 29
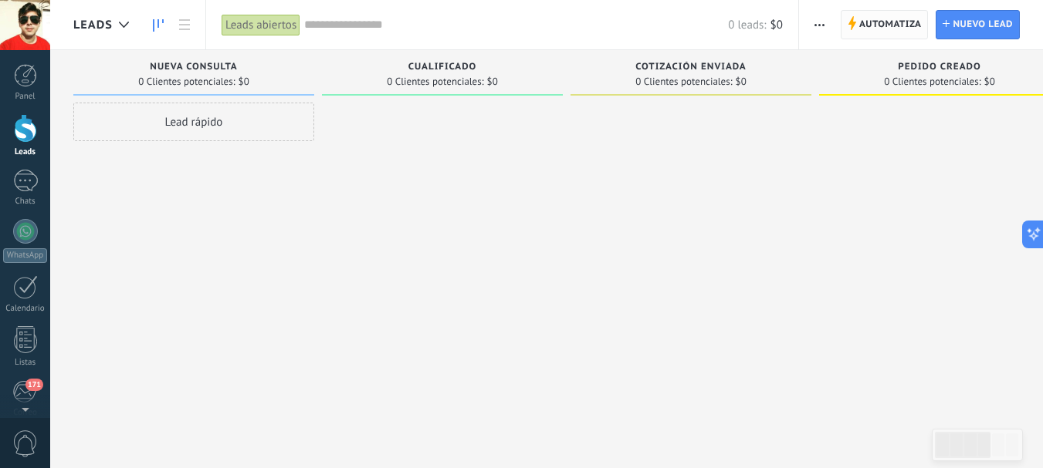
click at [915, 27] on span "Automatiza" at bounding box center [890, 25] width 63 height 28
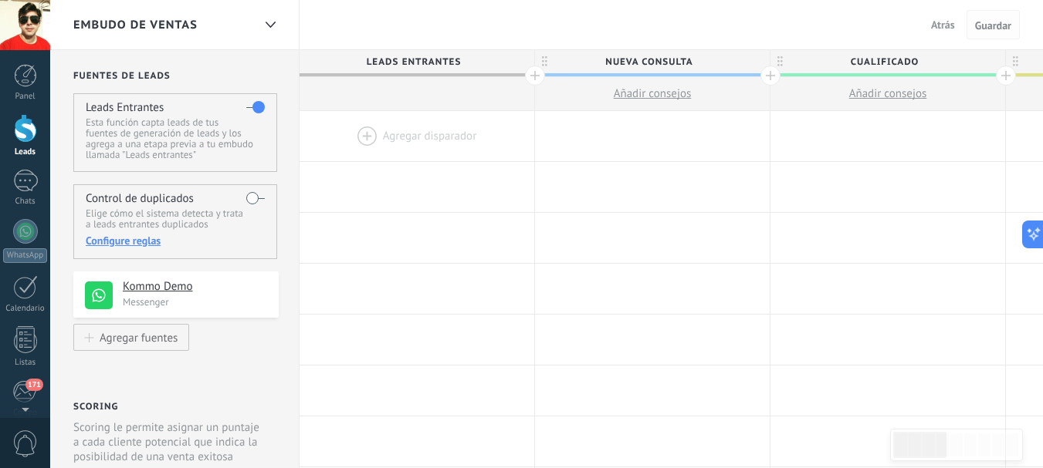
click at [984, 21] on span "Guardar" at bounding box center [993, 25] width 36 height 11
click at [773, 76] on div at bounding box center [770, 76] width 20 height 20
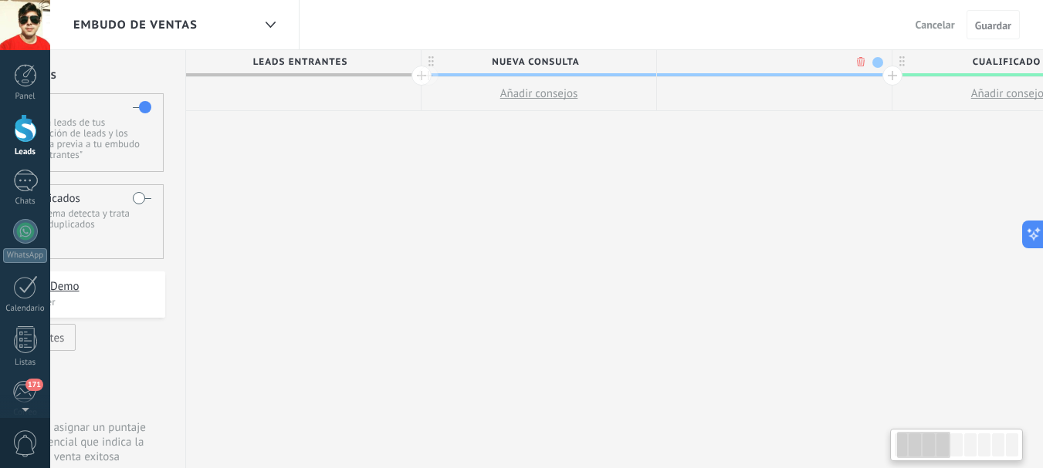
scroll to position [0, 114]
click at [873, 59] on span at bounding box center [876, 62] width 11 height 11
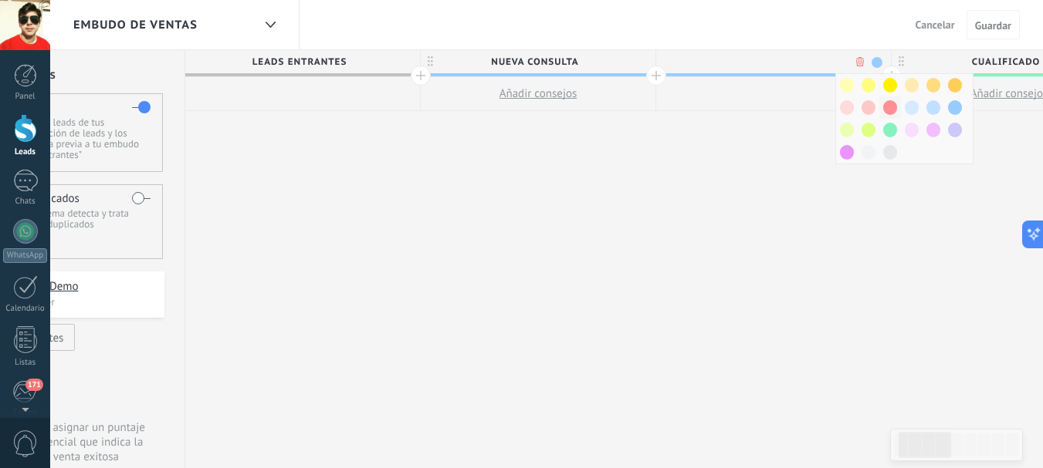
click at [888, 105] on span at bounding box center [890, 107] width 14 height 15
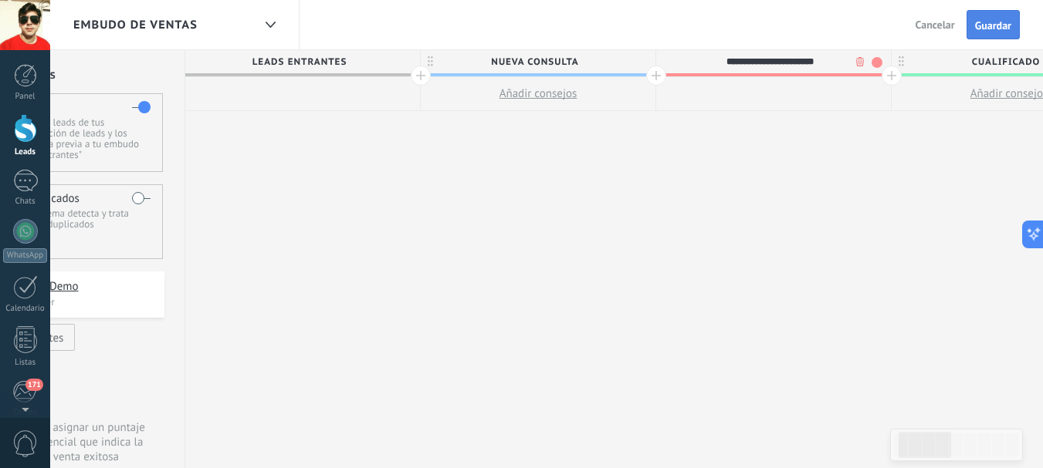
type input "**********"
click at [1002, 22] on span "Guardar" at bounding box center [993, 25] width 36 height 11
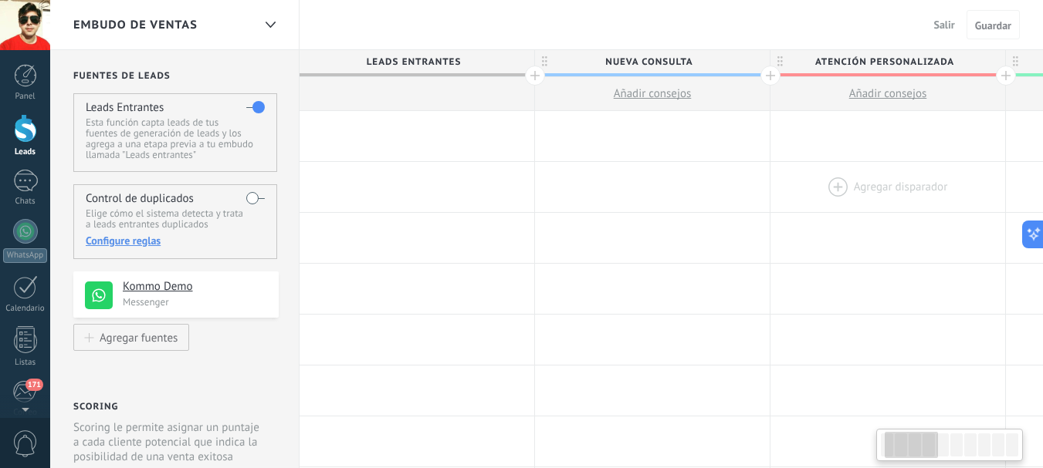
scroll to position [0, 114]
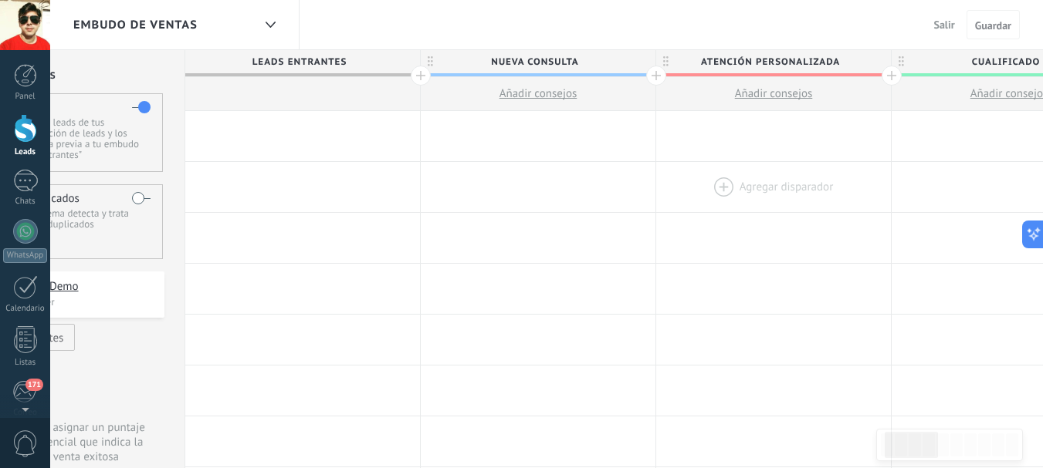
click at [823, 175] on div at bounding box center [773, 187] width 235 height 50
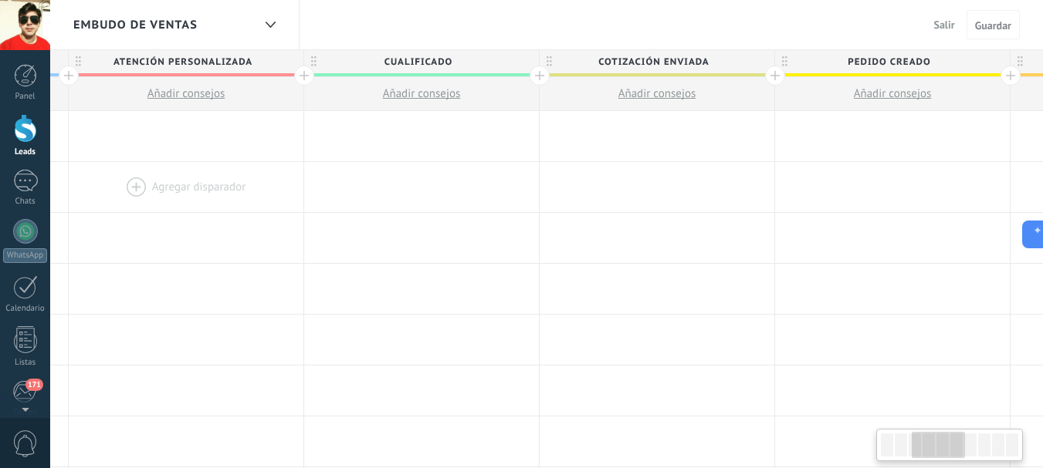
drag, startPoint x: 372, startPoint y: 174, endPoint x: 475, endPoint y: 163, distance: 103.2
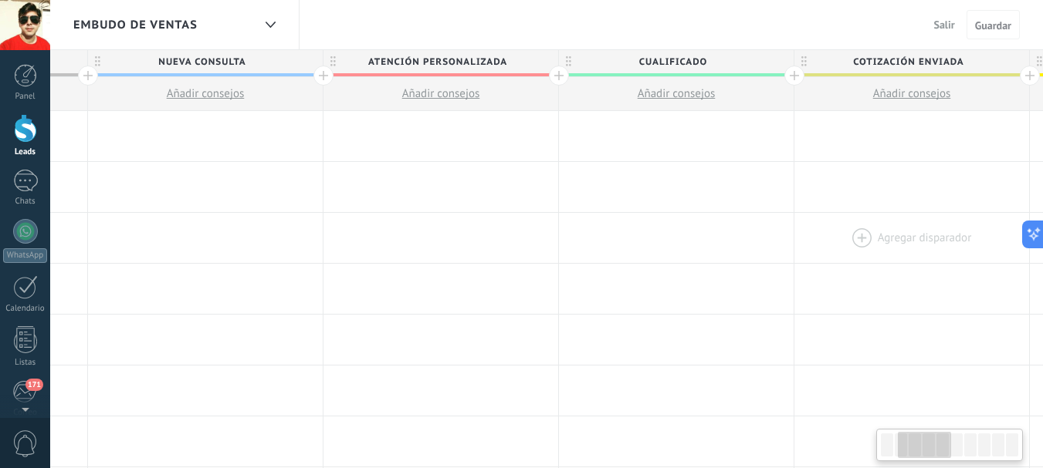
drag, startPoint x: 353, startPoint y: 219, endPoint x: 926, endPoint y: 232, distance: 573.6
click at [940, 226] on div at bounding box center [911, 238] width 235 height 50
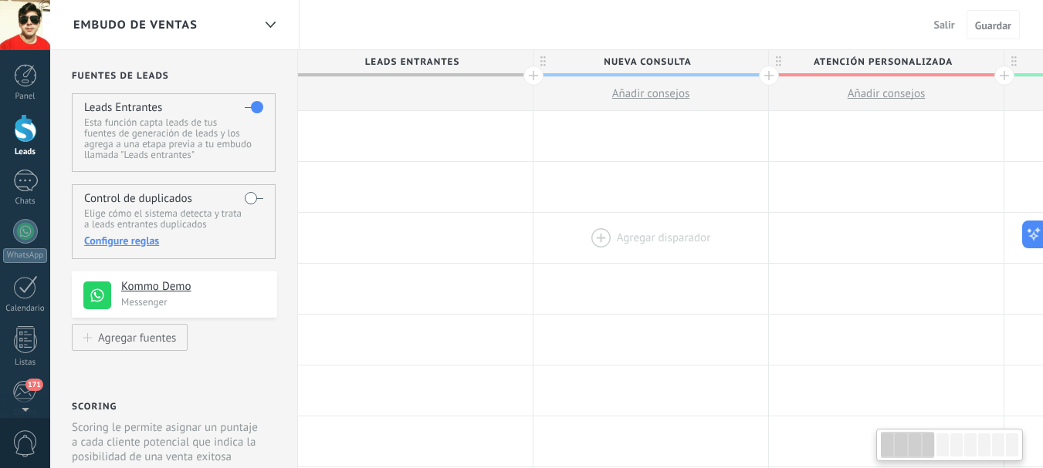
scroll to position [0, 0]
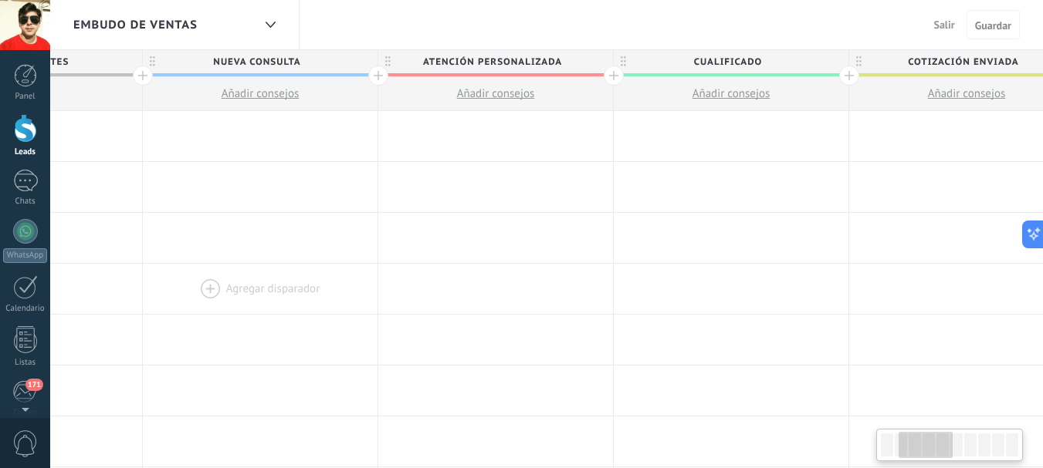
drag, startPoint x: 335, startPoint y: 262, endPoint x: 286, endPoint y: 267, distance: 49.6
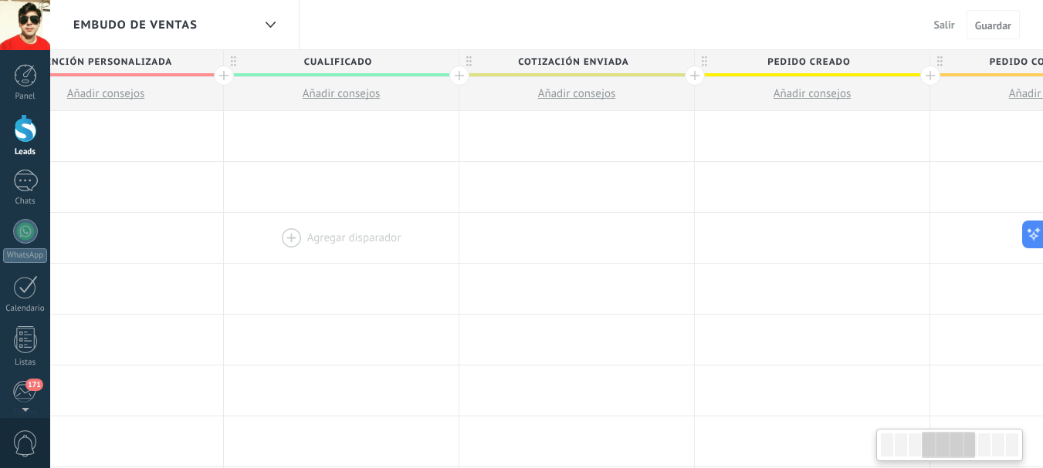
drag, startPoint x: 791, startPoint y: 221, endPoint x: 414, endPoint y: 242, distance: 378.0
click at [414, 242] on div at bounding box center [341, 238] width 235 height 50
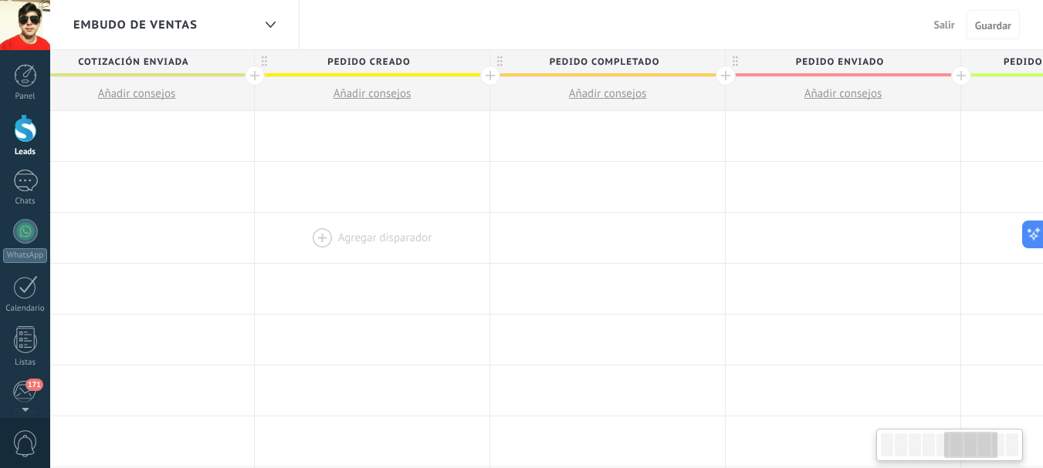
drag, startPoint x: 819, startPoint y: 228, endPoint x: 368, endPoint y: 238, distance: 450.8
click at [368, 238] on div at bounding box center [372, 238] width 235 height 50
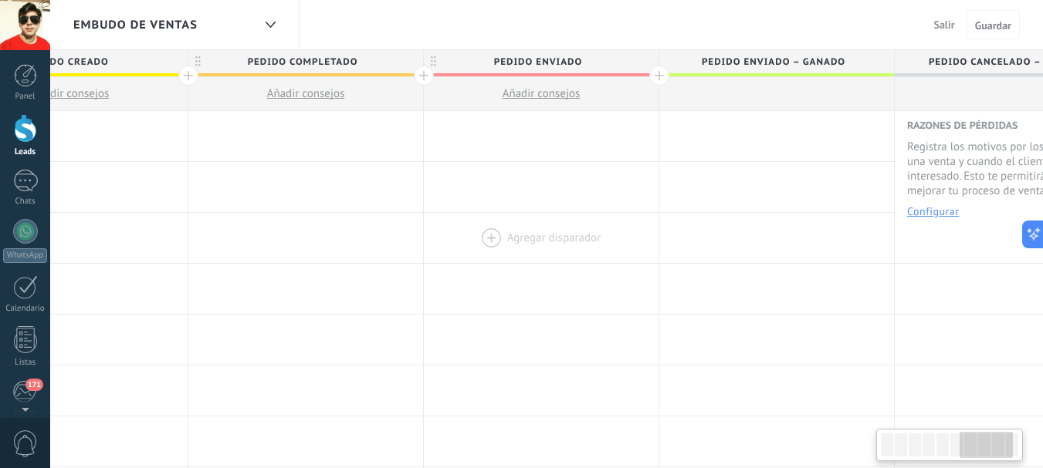
scroll to position [0, 1611]
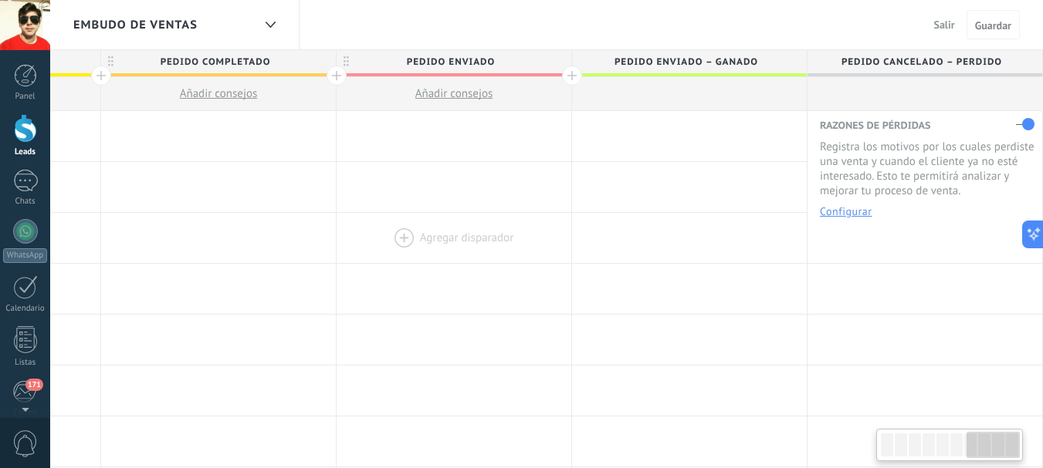
drag, startPoint x: 725, startPoint y: 236, endPoint x: 407, endPoint y: 249, distance: 318.2
click at [407, 249] on div at bounding box center [453, 238] width 235 height 50
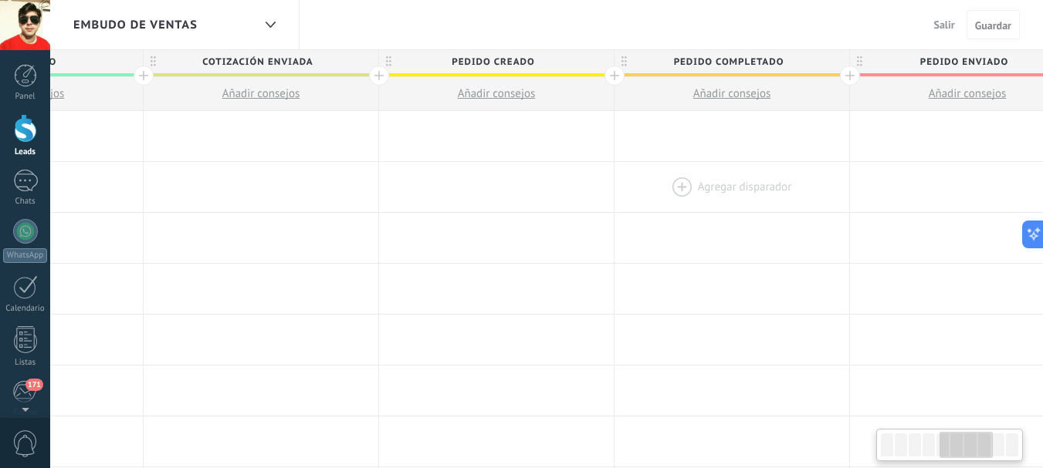
drag, startPoint x: 401, startPoint y: 197, endPoint x: 839, endPoint y: 186, distance: 437.7
click at [834, 186] on div at bounding box center [731, 187] width 235 height 50
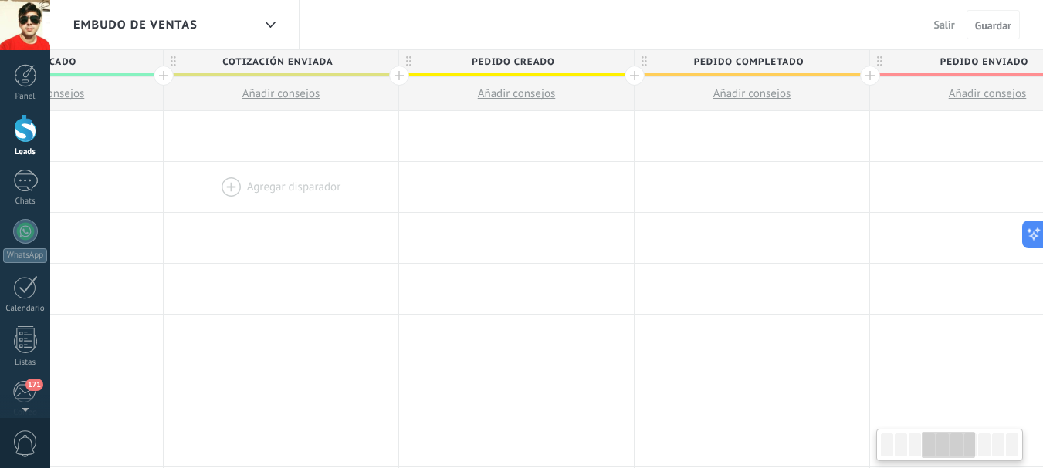
drag, startPoint x: 650, startPoint y: 202, endPoint x: 831, endPoint y: 194, distance: 181.6
click at [398, 189] on div at bounding box center [281, 187] width 235 height 50
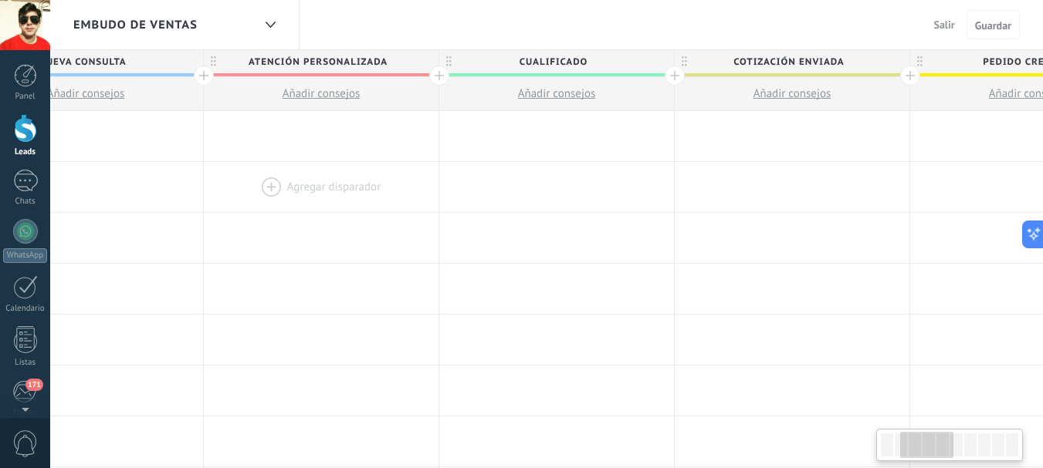
scroll to position [0, 382]
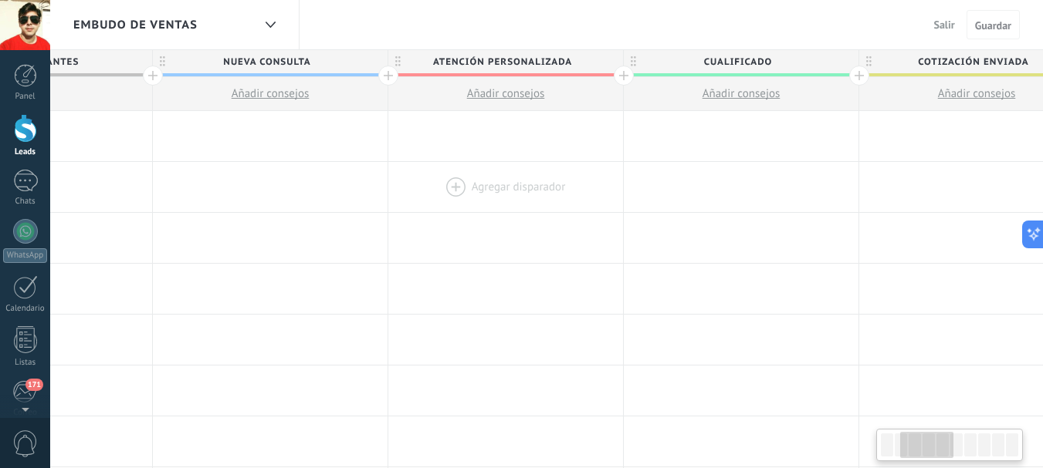
drag, startPoint x: 358, startPoint y: 208, endPoint x: 543, endPoint y: 201, distance: 184.6
click at [543, 201] on div at bounding box center [505, 187] width 235 height 50
click at [686, 26] on div "Embudo de ventas Salir Cancelar Guardar" at bounding box center [546, 25] width 992 height 50
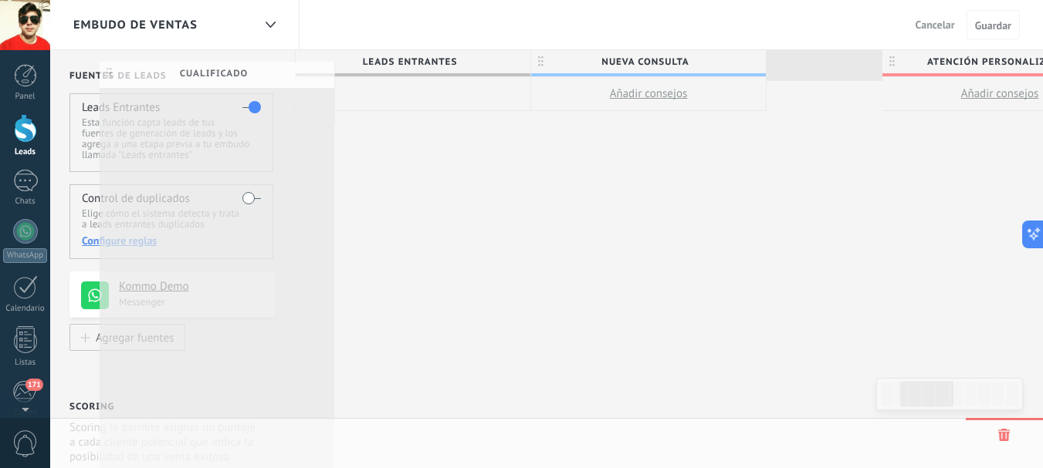
scroll to position [0, 0]
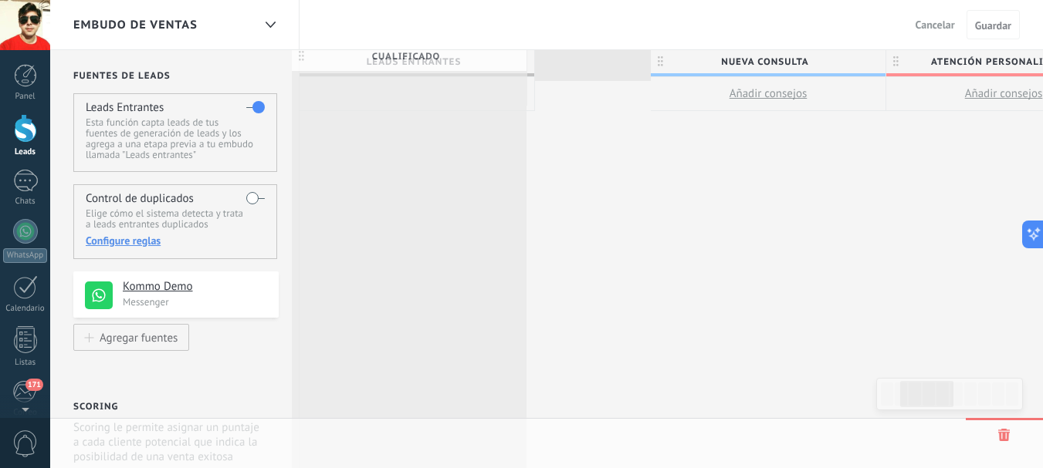
drag, startPoint x: 634, startPoint y: 59, endPoint x: 303, endPoint y: 54, distance: 330.4
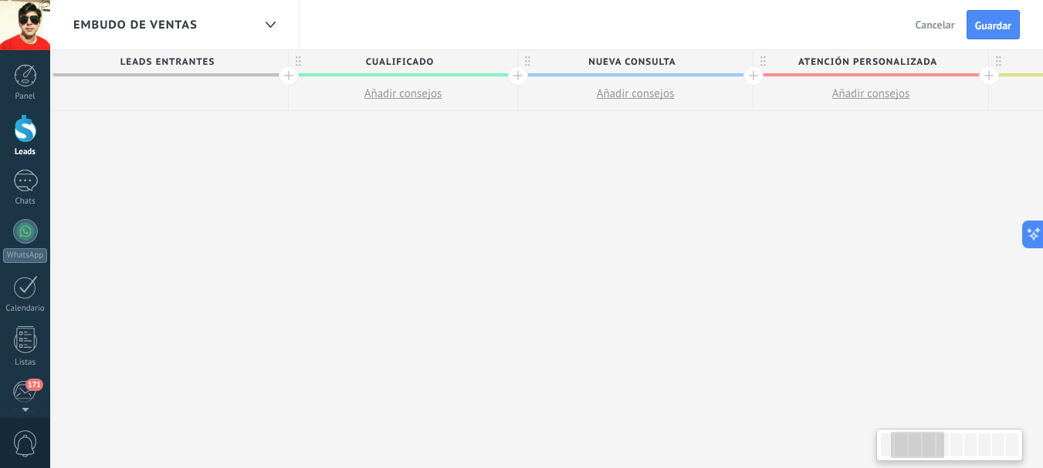
drag, startPoint x: 926, startPoint y: 224, endPoint x: 644, endPoint y: 232, distance: 281.8
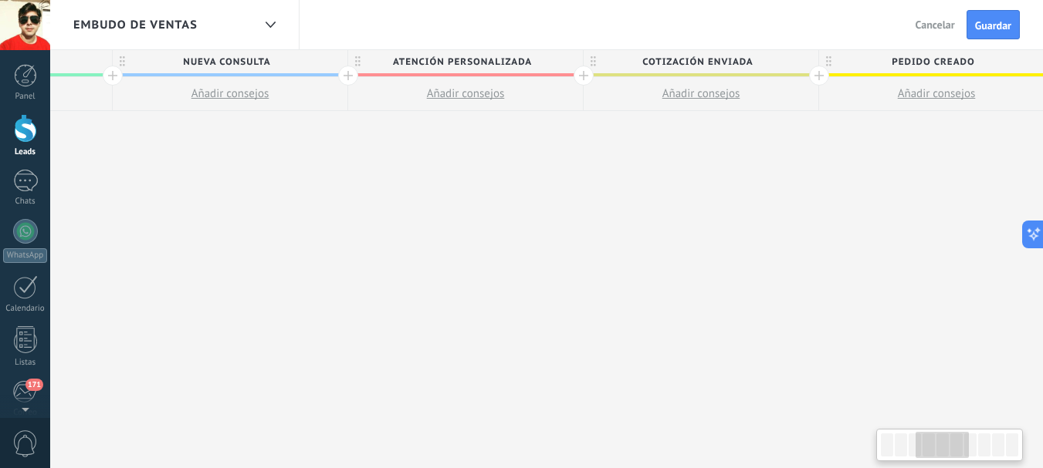
scroll to position [0, 715]
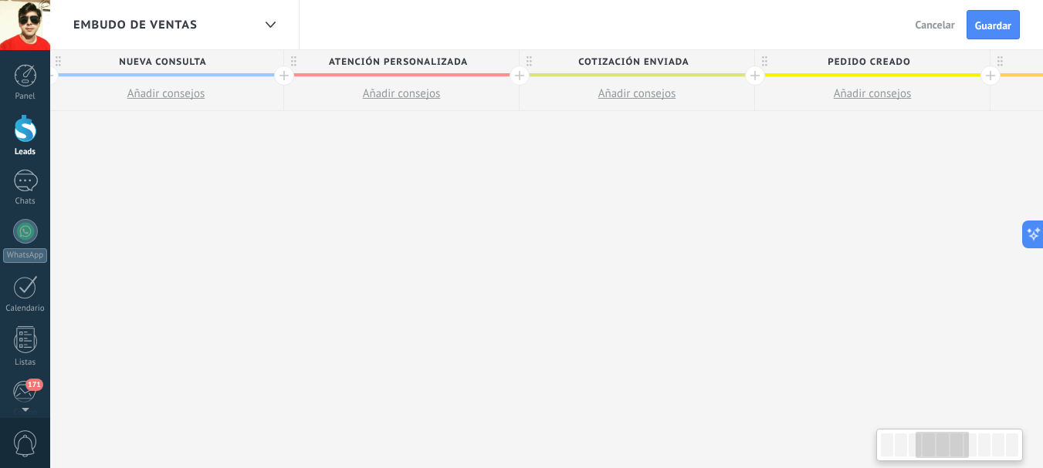
drag, startPoint x: 872, startPoint y: 216, endPoint x: 438, endPoint y: 243, distance: 434.6
click at [438, 243] on div "**********" at bounding box center [758, 271] width 2348 height 443
click at [999, 17] on button "Guardar" at bounding box center [992, 24] width 53 height 29
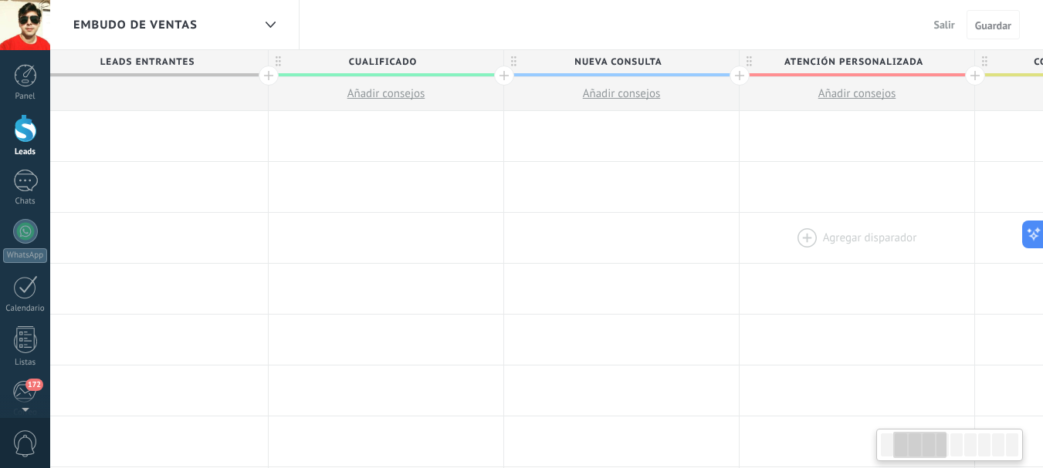
scroll to position [0, 262]
drag, startPoint x: 404, startPoint y: 225, endPoint x: 854, endPoint y: 217, distance: 449.2
click at [854, 217] on div at bounding box center [860, 238] width 235 height 50
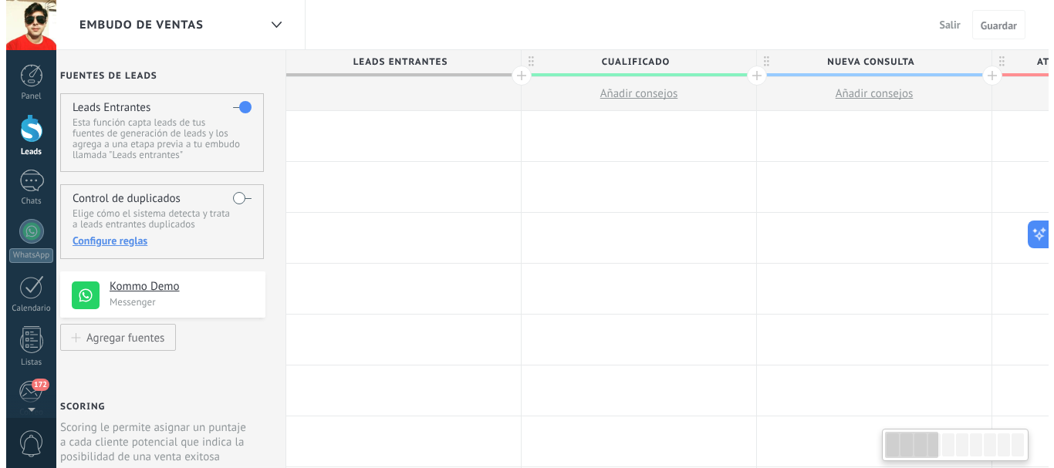
scroll to position [0, 23]
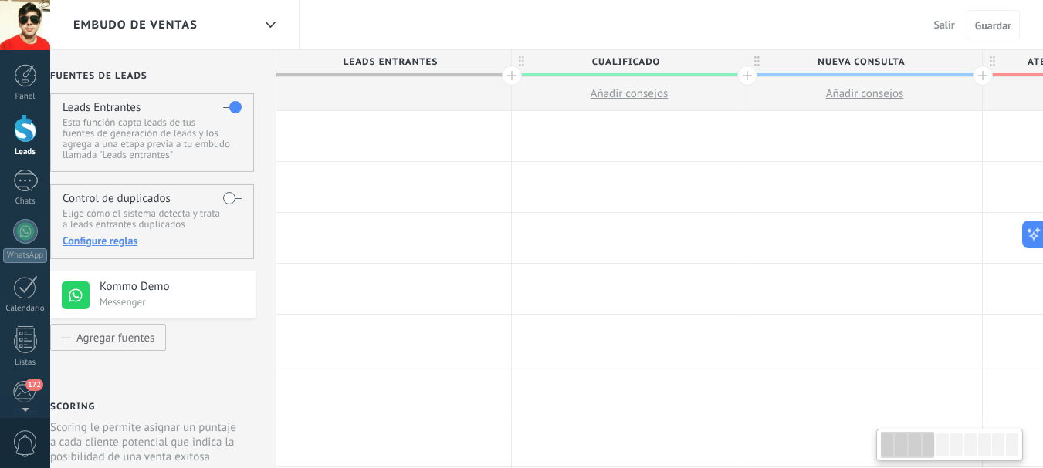
drag, startPoint x: 605, startPoint y: 221, endPoint x: 661, endPoint y: 212, distance: 57.0
click at [775, 403] on div at bounding box center [864, 391] width 235 height 50
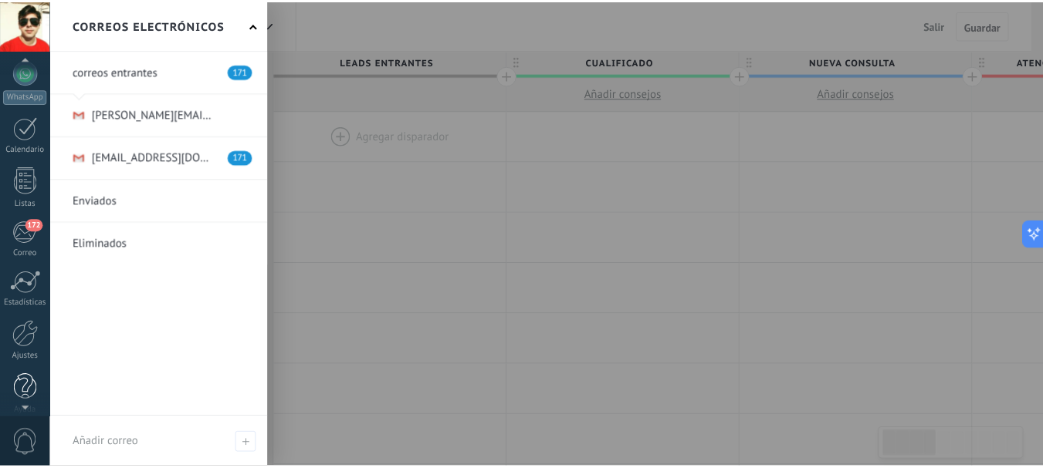
scroll to position [174, 0]
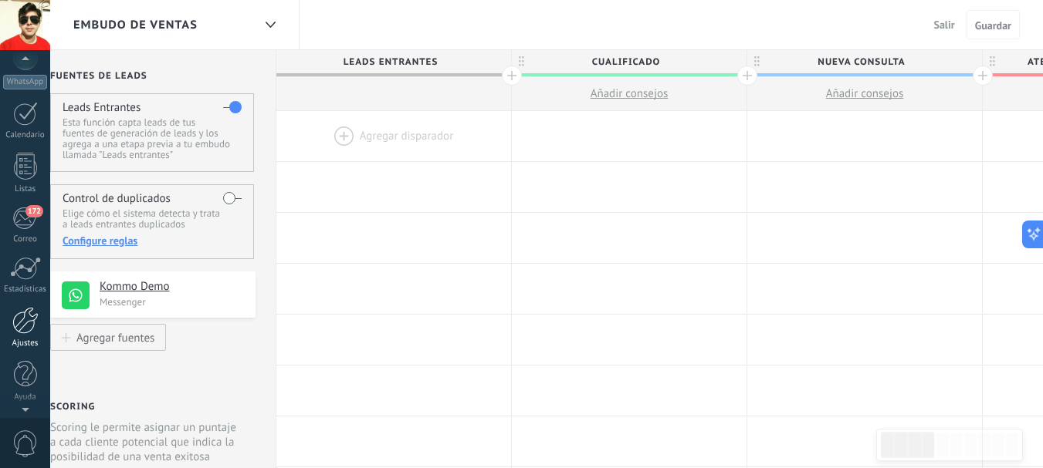
click at [30, 324] on div at bounding box center [25, 320] width 26 height 27
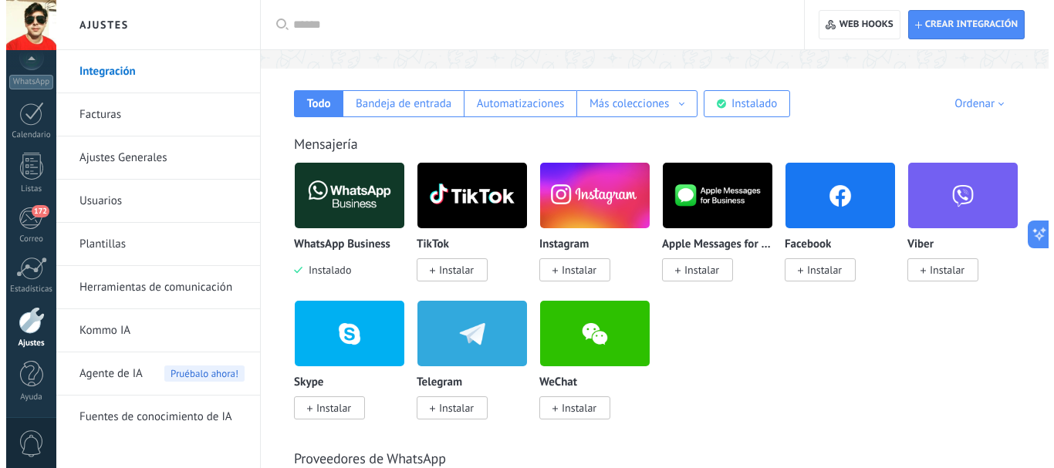
scroll to position [232, 0]
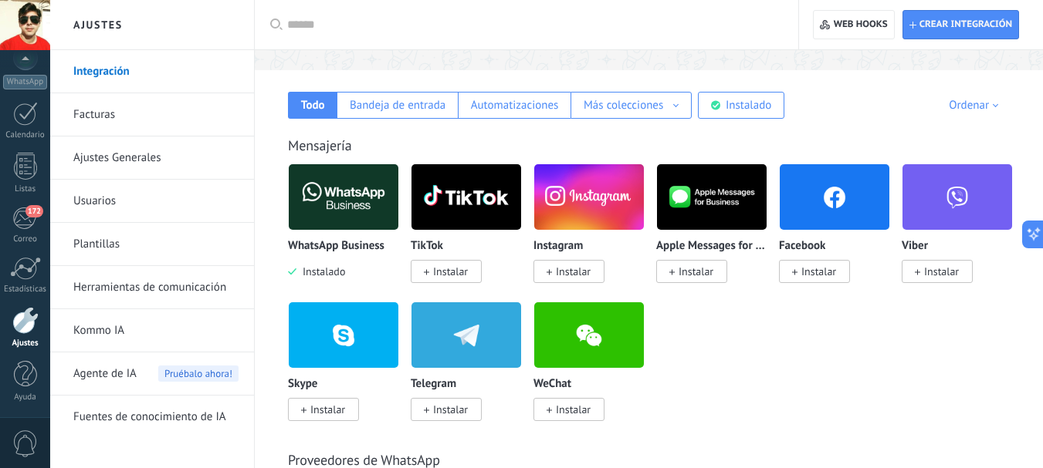
click at [832, 273] on span "Instalar" at bounding box center [818, 272] width 35 height 14
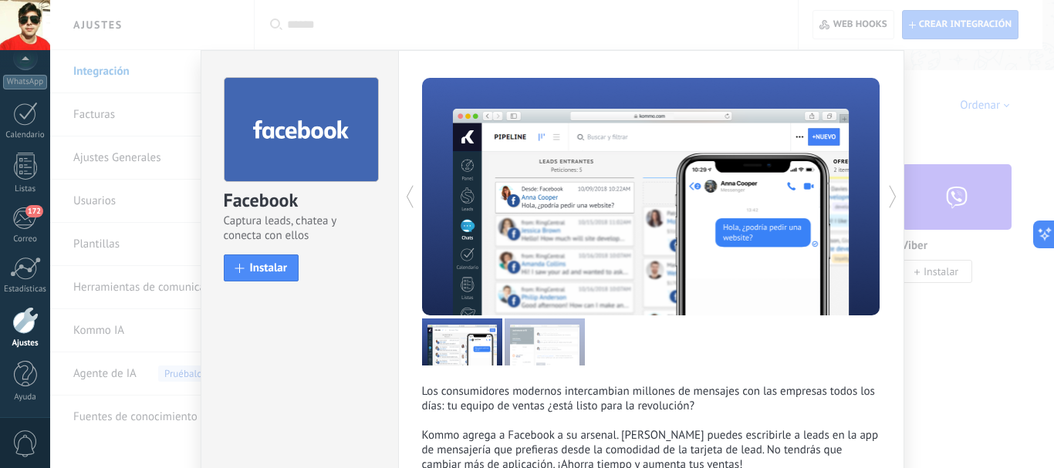
click at [808, 276] on div at bounding box center [765, 197] width 229 height 238
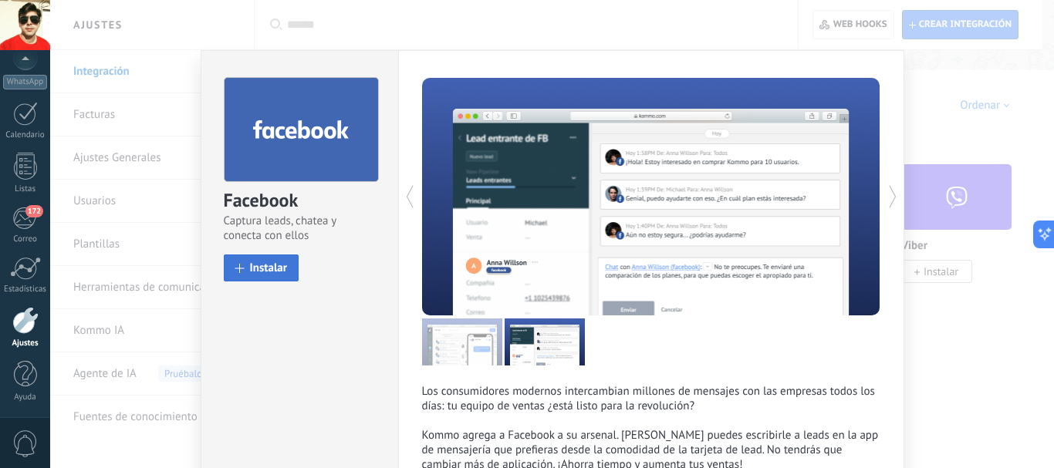
click at [292, 267] on button "Instalar" at bounding box center [262, 268] width 76 height 27
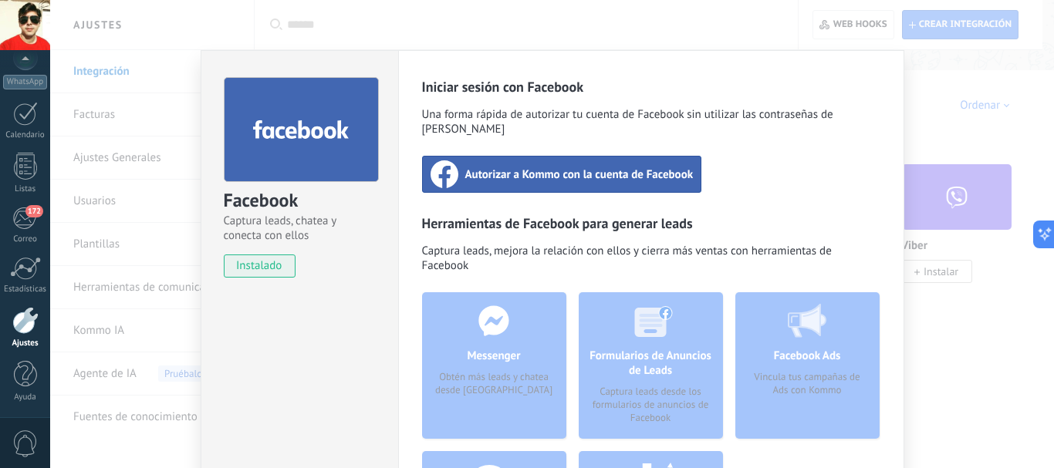
click at [719, 191] on div "Iniciar sesión con Facebook Una forma rápida de autorizar tu cuenta de Facebook…" at bounding box center [651, 344] width 458 height 533
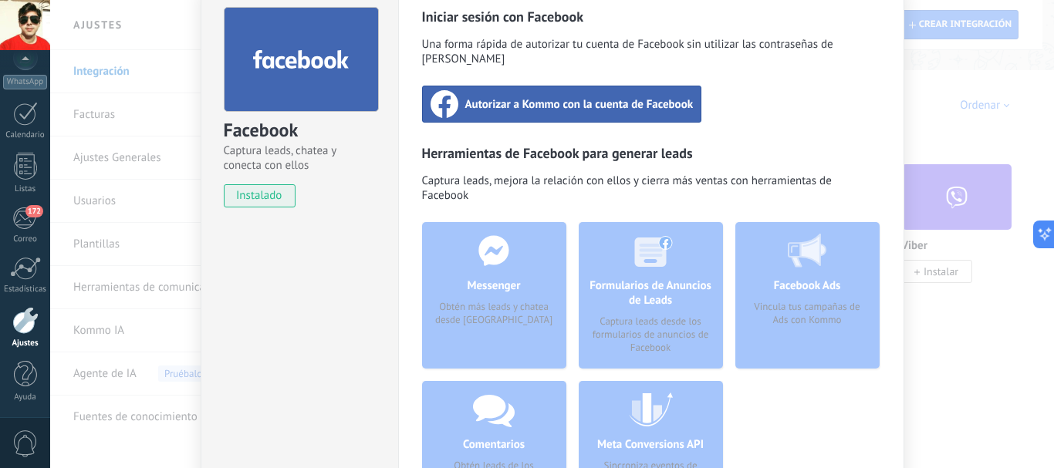
scroll to position [0, 0]
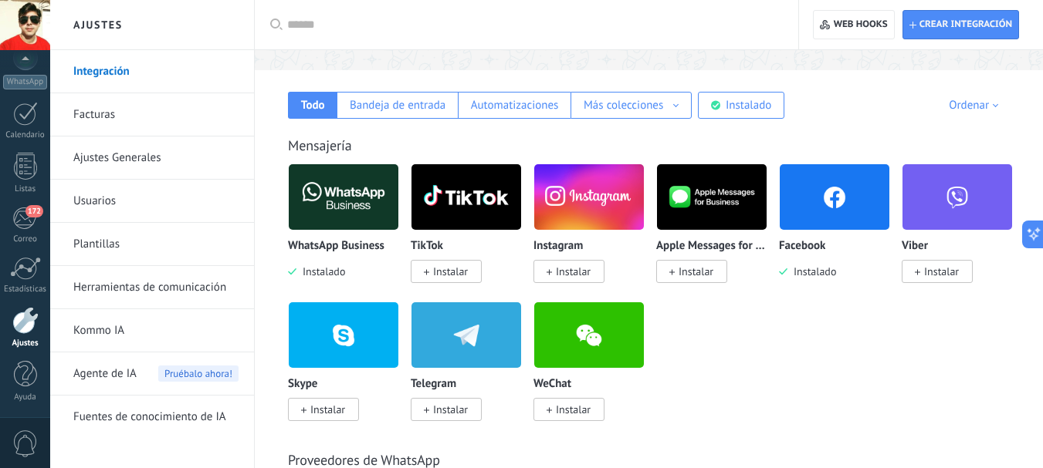
click at [828, 274] on span "Instalado" at bounding box center [811, 272] width 49 height 14
click at [456, 410] on span "Instalar" at bounding box center [450, 410] width 35 height 14
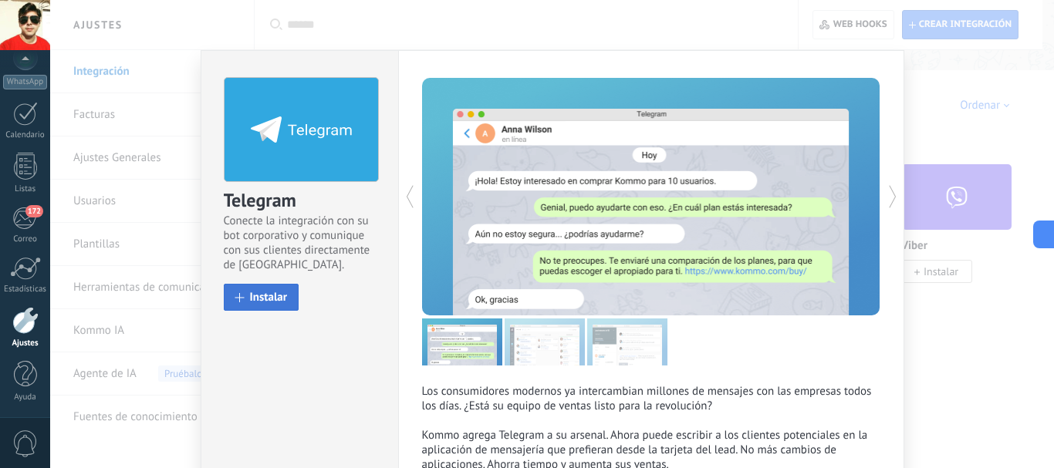
click at [275, 299] on span "Instalar" at bounding box center [269, 298] width 38 height 12
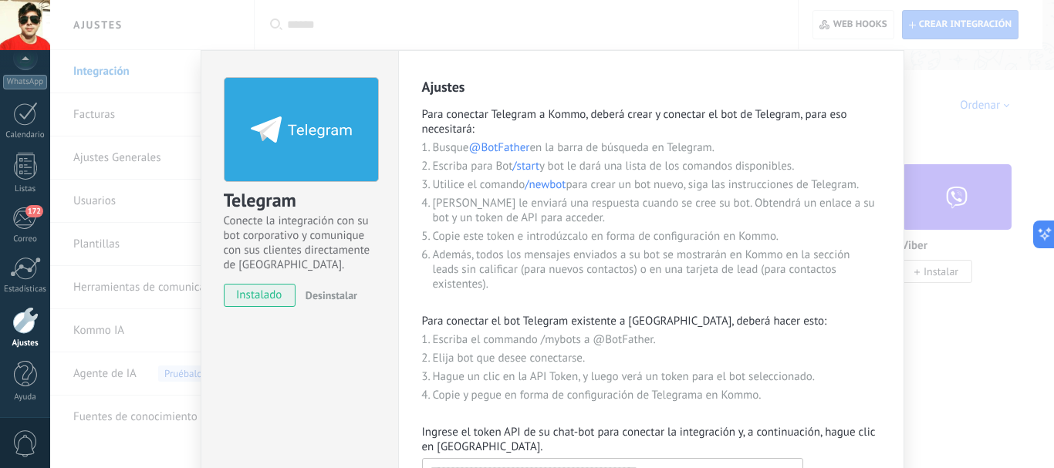
click at [774, 265] on li "Además, todos los mensajes enviados a su bot se mostrarán en Kommo en la secció…" at bounding box center [657, 270] width 448 height 44
click at [631, 255] on li "Además, todos los mensajes enviados a su bot se mostrarán en Kommo en la secció…" at bounding box center [657, 270] width 448 height 44
click at [640, 259] on li "Además, todos los mensajes enviados a su bot se mostrarán en Kommo en la secció…" at bounding box center [657, 270] width 448 height 44
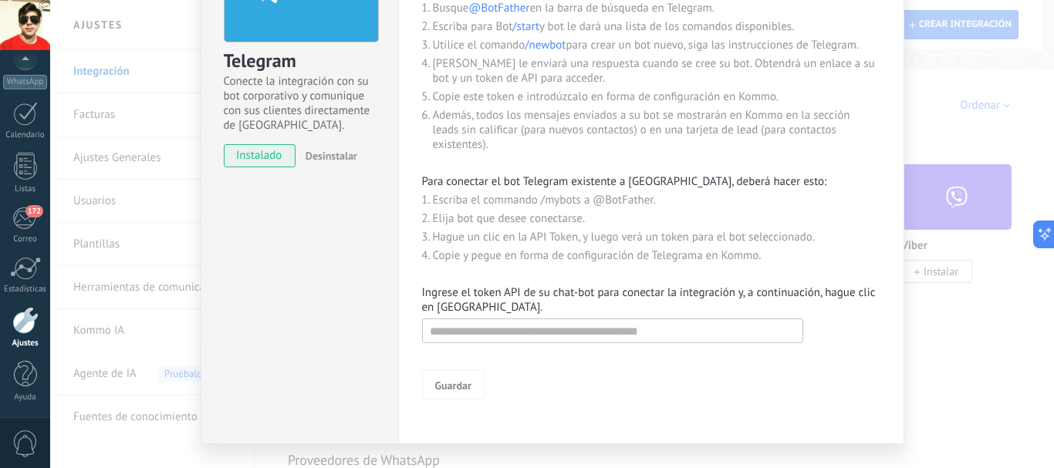
scroll to position [154, 0]
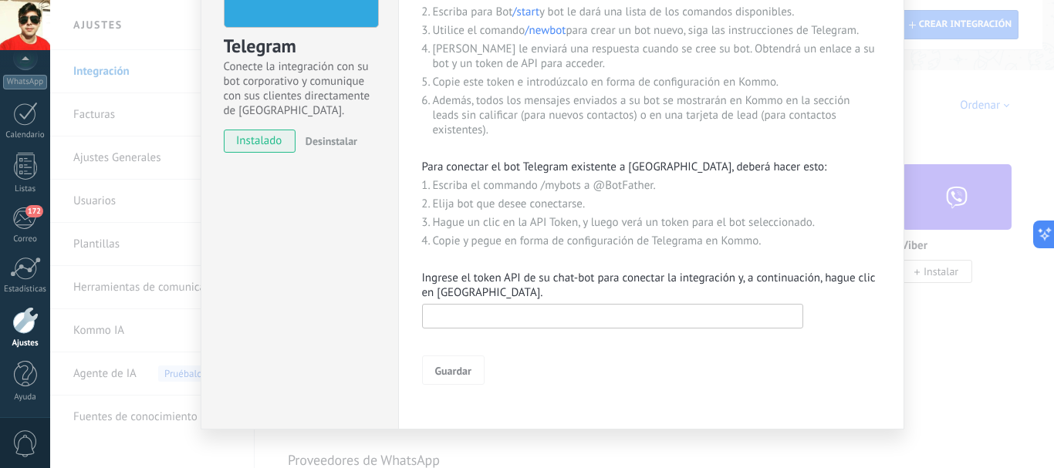
click at [573, 323] on input "text" at bounding box center [612, 316] width 381 height 25
paste input "**********"
type input "**********"
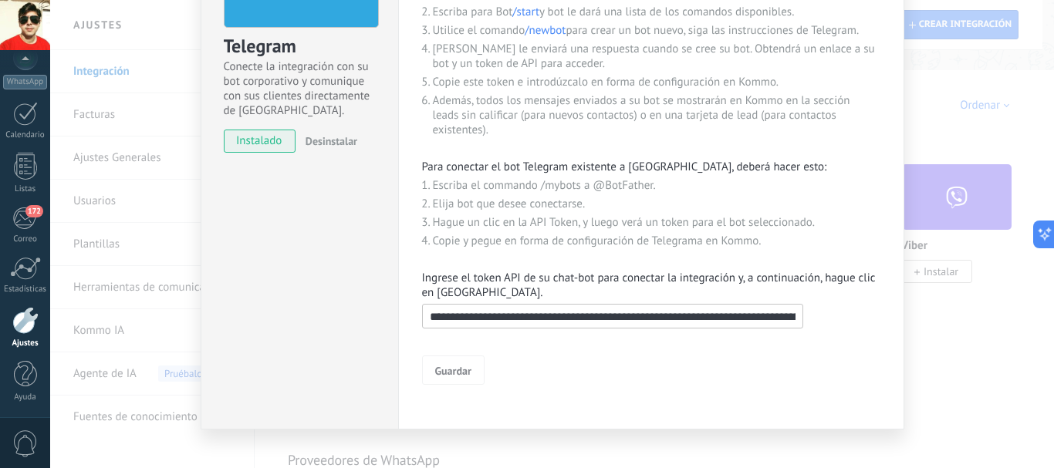
scroll to position [0, 2749]
click at [604, 320] on input "**********" at bounding box center [612, 316] width 381 height 25
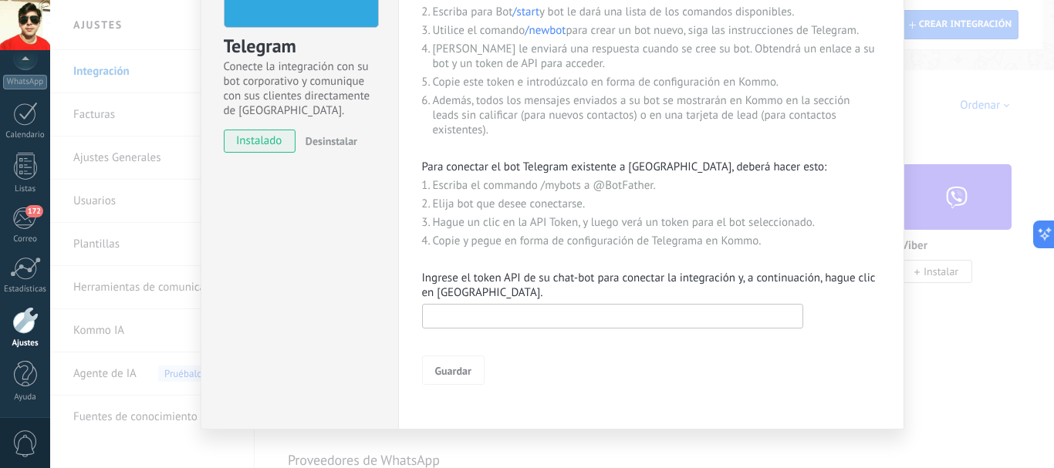
scroll to position [0, 0]
paste input "**********"
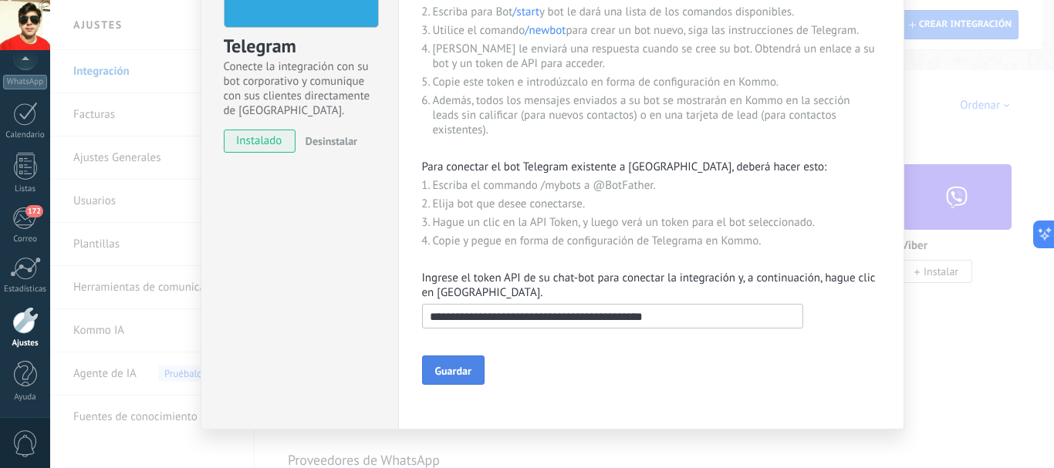
type input "**********"
click at [476, 368] on button "Guardar" at bounding box center [453, 370] width 63 height 29
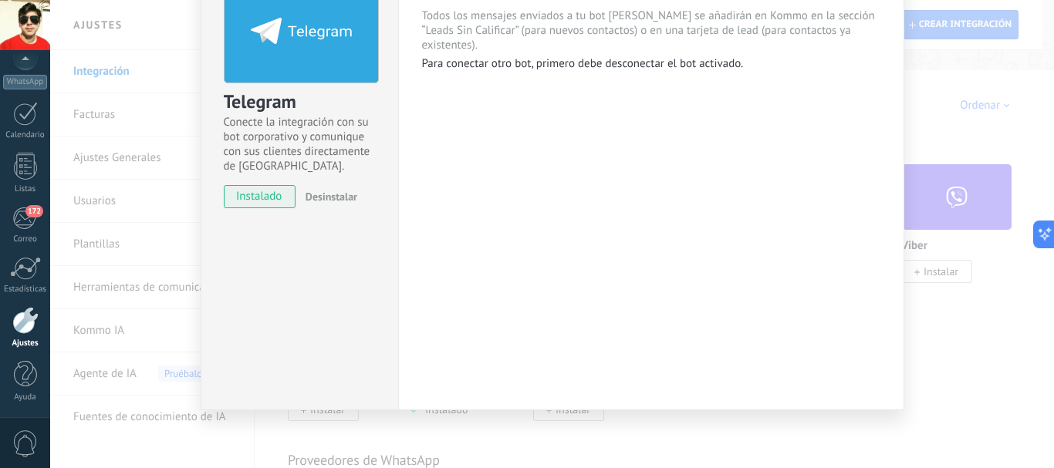
scroll to position [99, 0]
click at [655, 153] on div "Luis Todos los mensajes enviados a tu bot Luis se añadirán en Kommo en la secci…" at bounding box center [651, 180] width 506 height 459
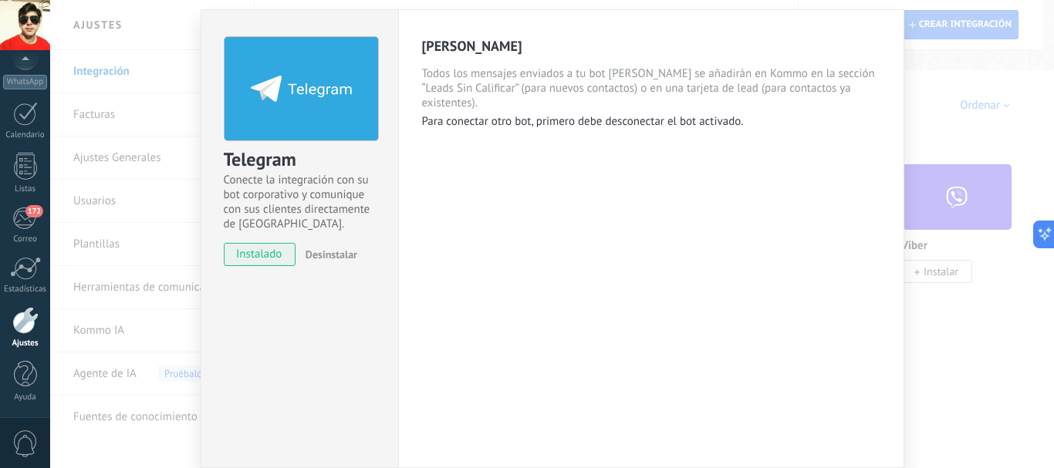
scroll to position [77, 0]
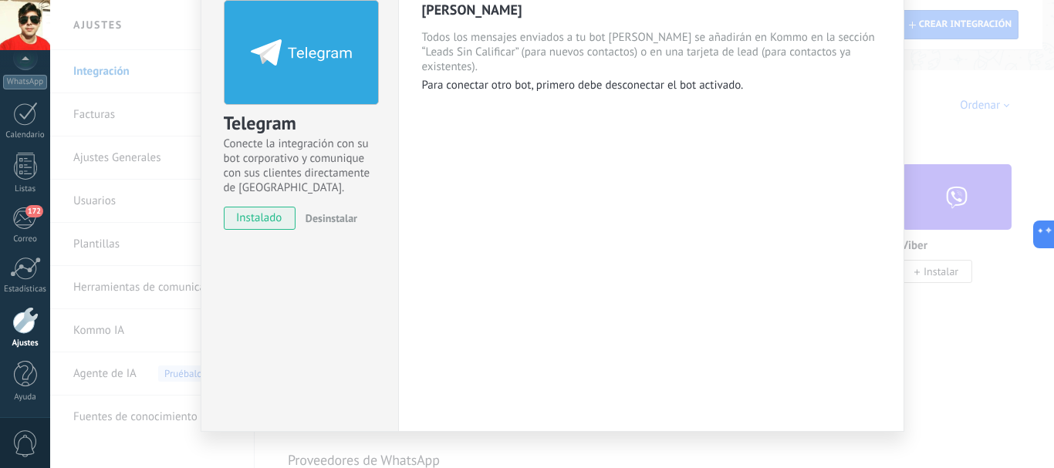
click at [611, 264] on div "Luis Todos los mensajes enviados a tu bot Luis se añadirán en Kommo en la secci…" at bounding box center [651, 202] width 506 height 459
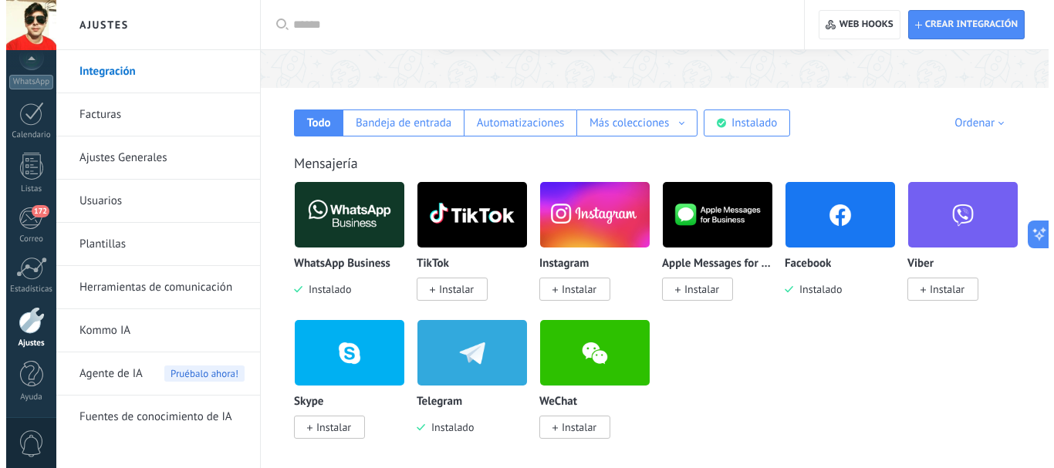
scroll to position [232, 0]
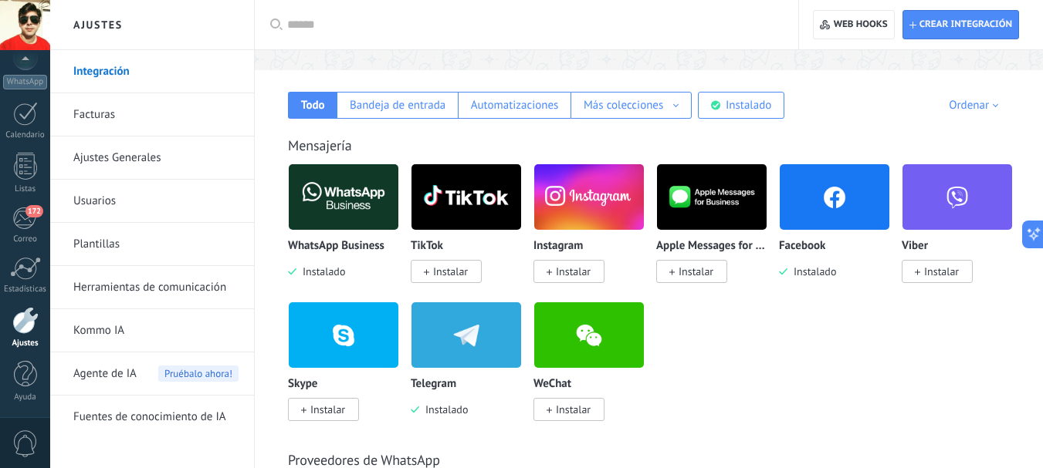
drag, startPoint x: 819, startPoint y: 272, endPoint x: 810, endPoint y: 299, distance: 28.6
click at [810, 299] on div "Facebook Instalado" at bounding box center [840, 233] width 123 height 138
click at [825, 215] on img at bounding box center [834, 197] width 110 height 75
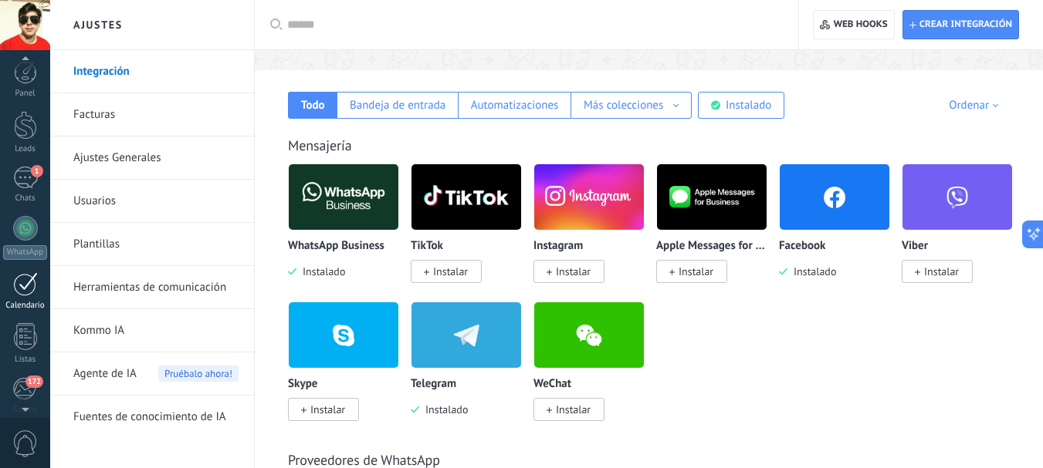
scroll to position [0, 0]
click at [30, 127] on div at bounding box center [25, 128] width 23 height 29
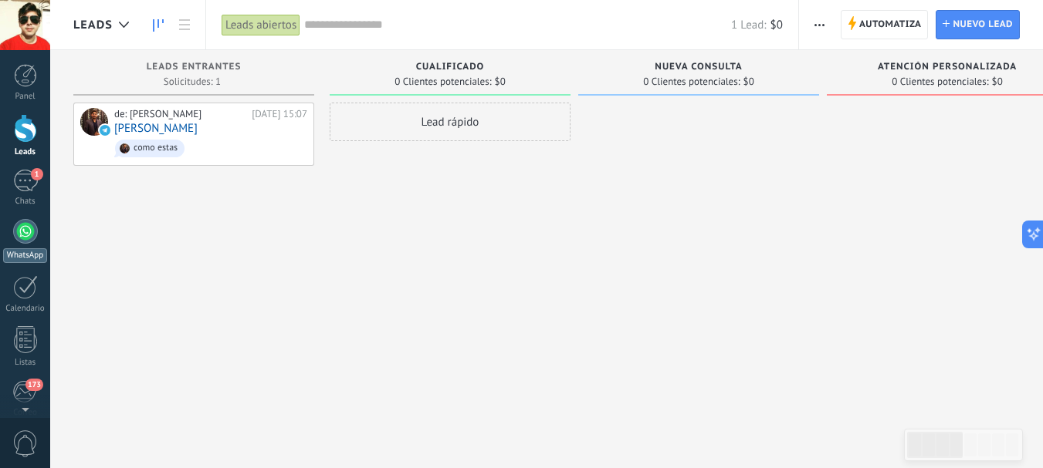
click at [29, 239] on div at bounding box center [25, 231] width 25 height 25
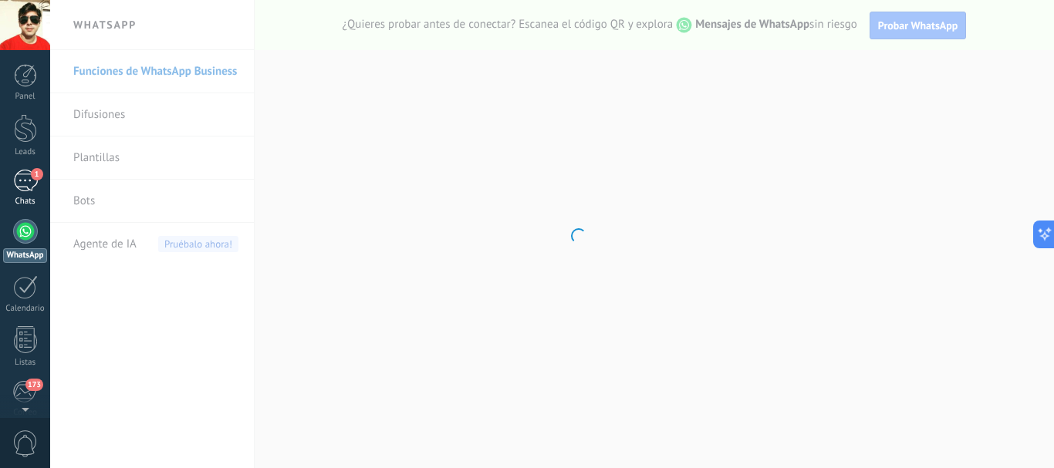
click at [23, 178] on div "1" at bounding box center [25, 181] width 25 height 22
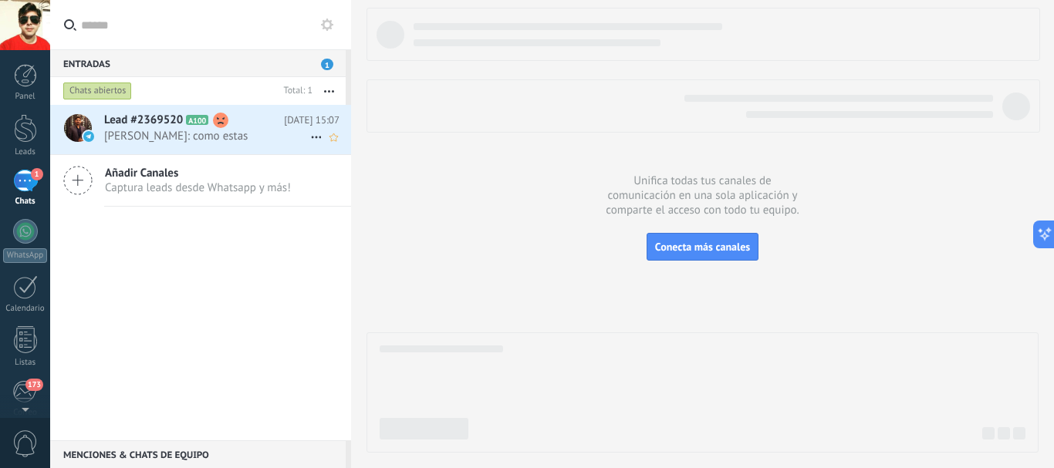
click at [150, 134] on span "Luis Caballero: como estas" at bounding box center [207, 136] width 206 height 15
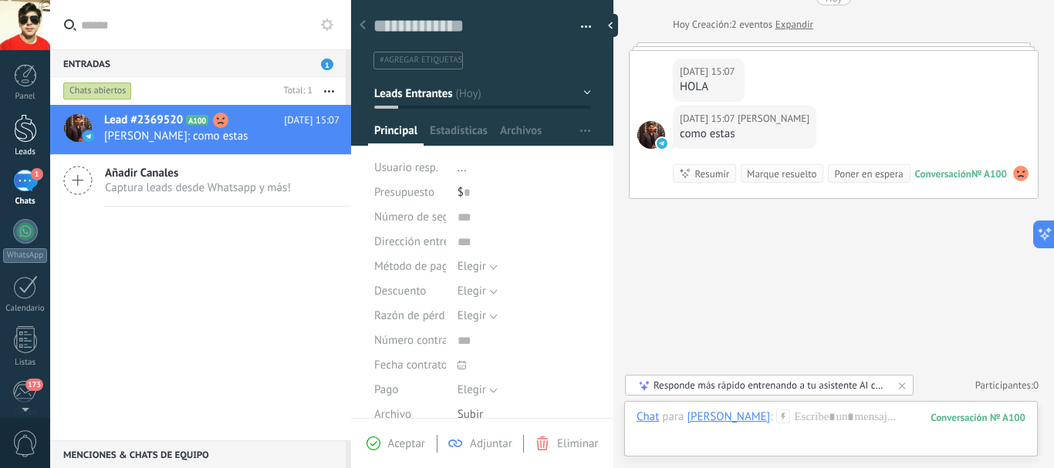
click at [24, 135] on div at bounding box center [25, 128] width 23 height 29
